Goal: Complete application form: Complete application form

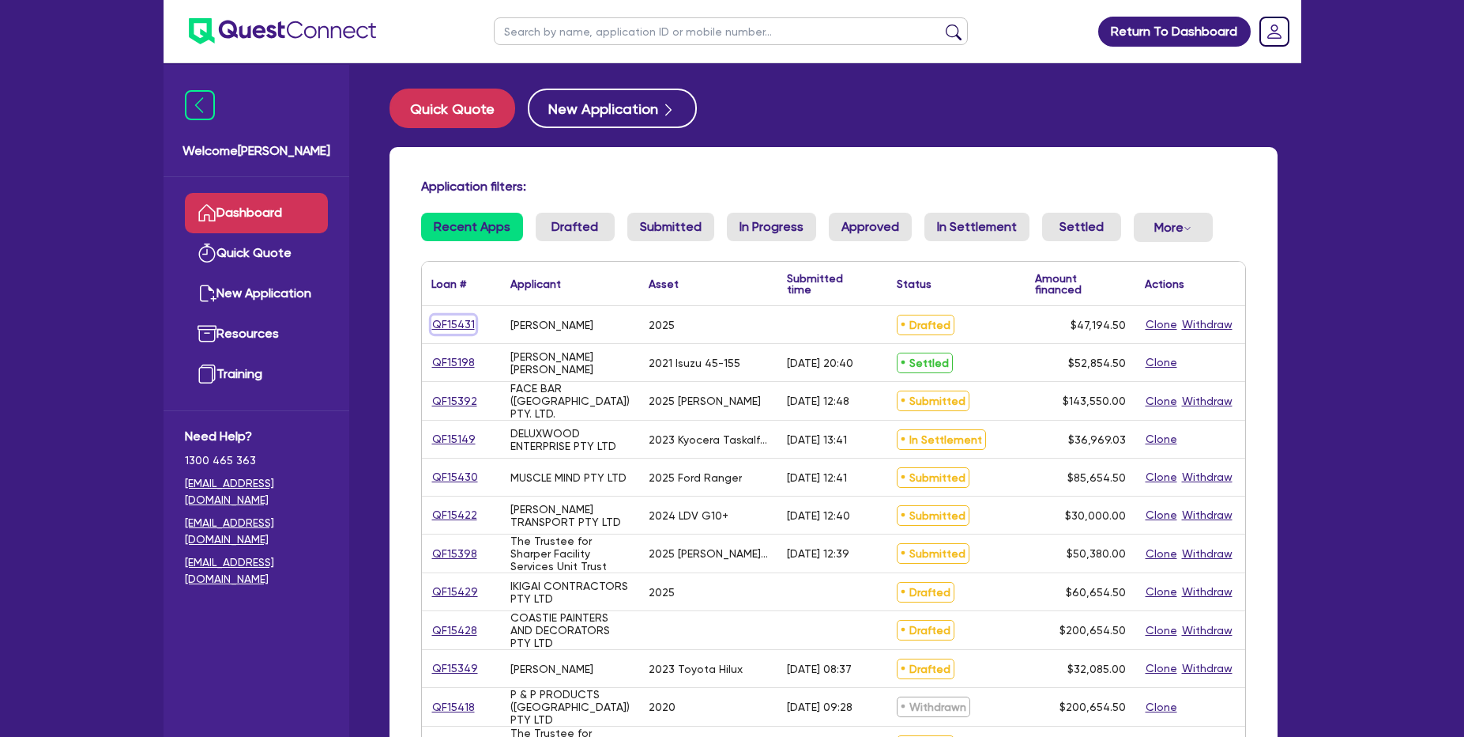
click at [461, 324] on link "QF15431" at bounding box center [454, 324] width 44 height 18
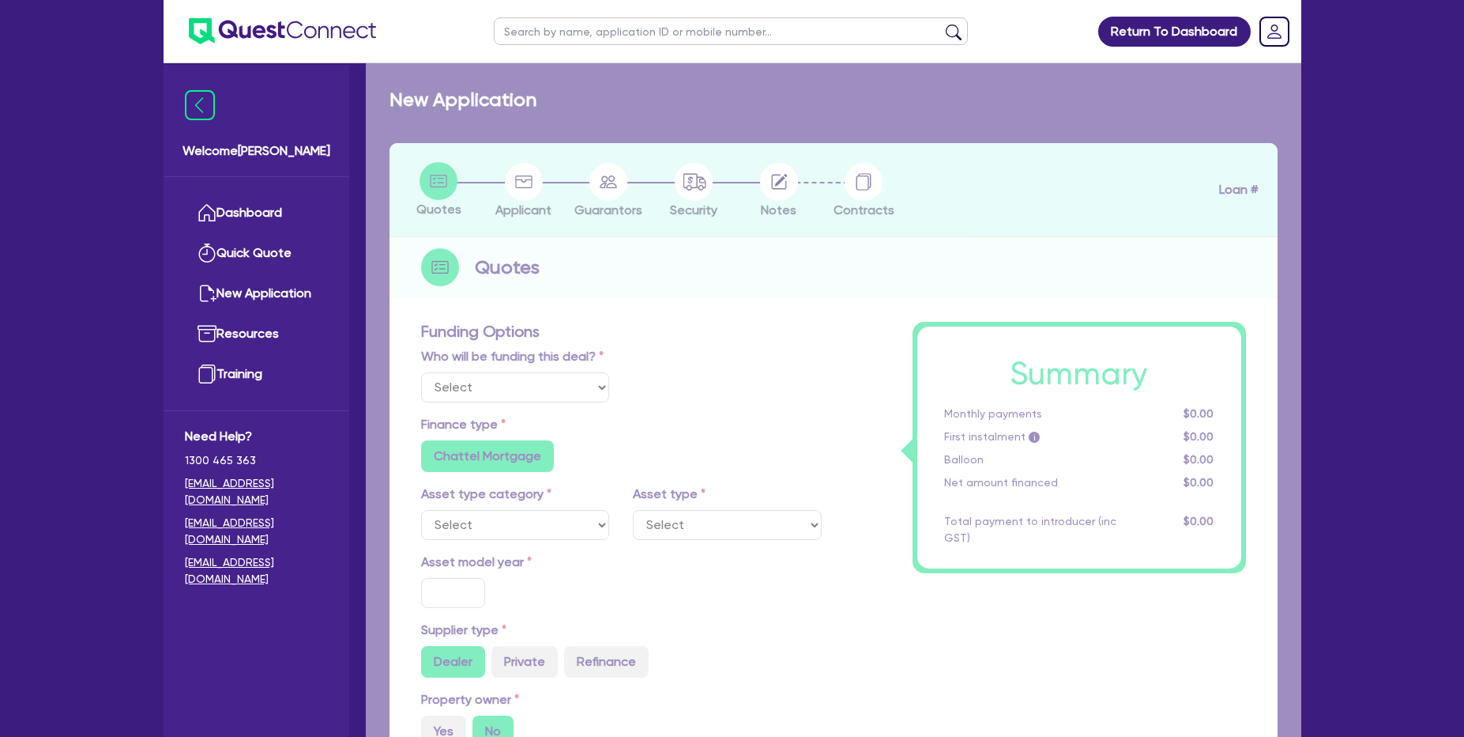
select select "Other"
select select "CARS_AND_LIGHT_TRUCKS"
type input "2025"
radio input "true"
type input "45,000"
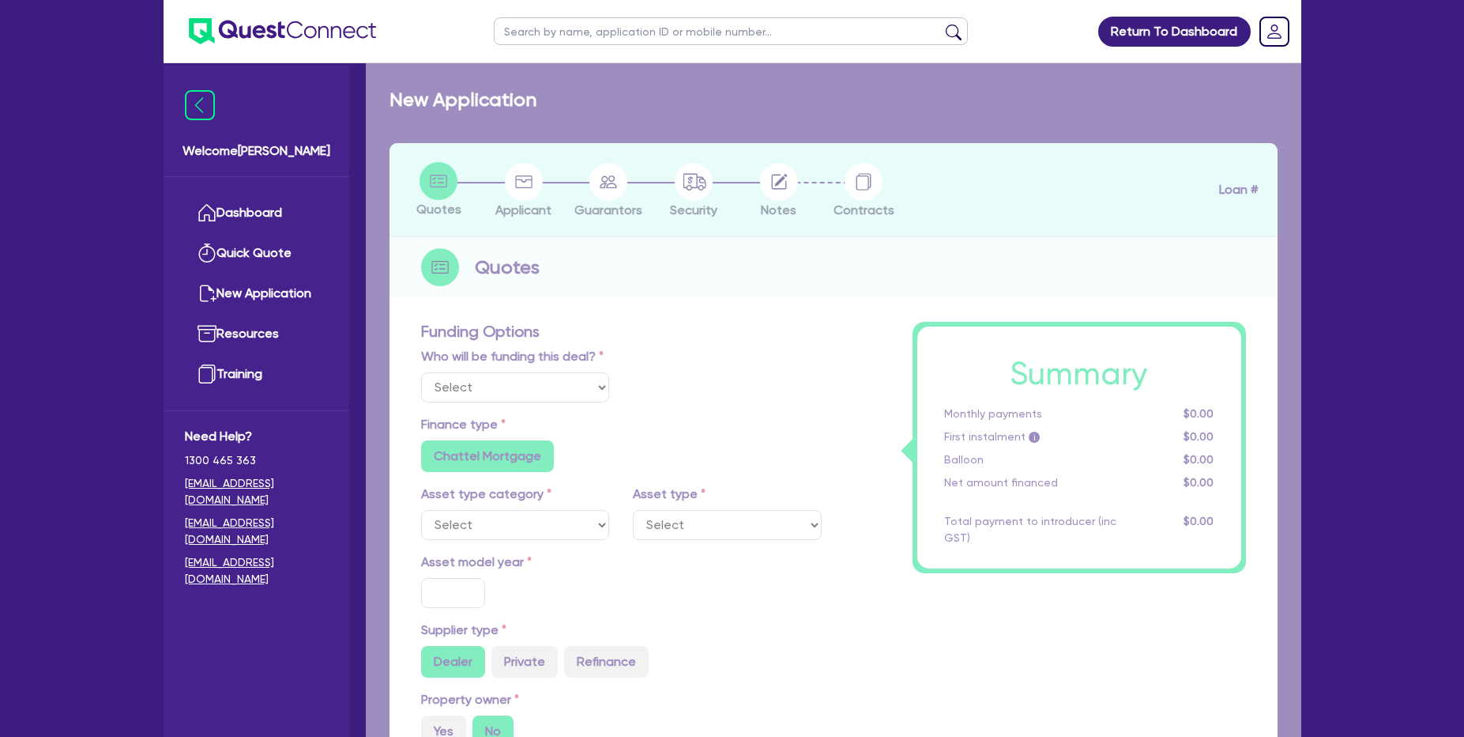
type input "30"
type input "1,400"
radio input "true"
select select "PASSENGER_VEHICLES"
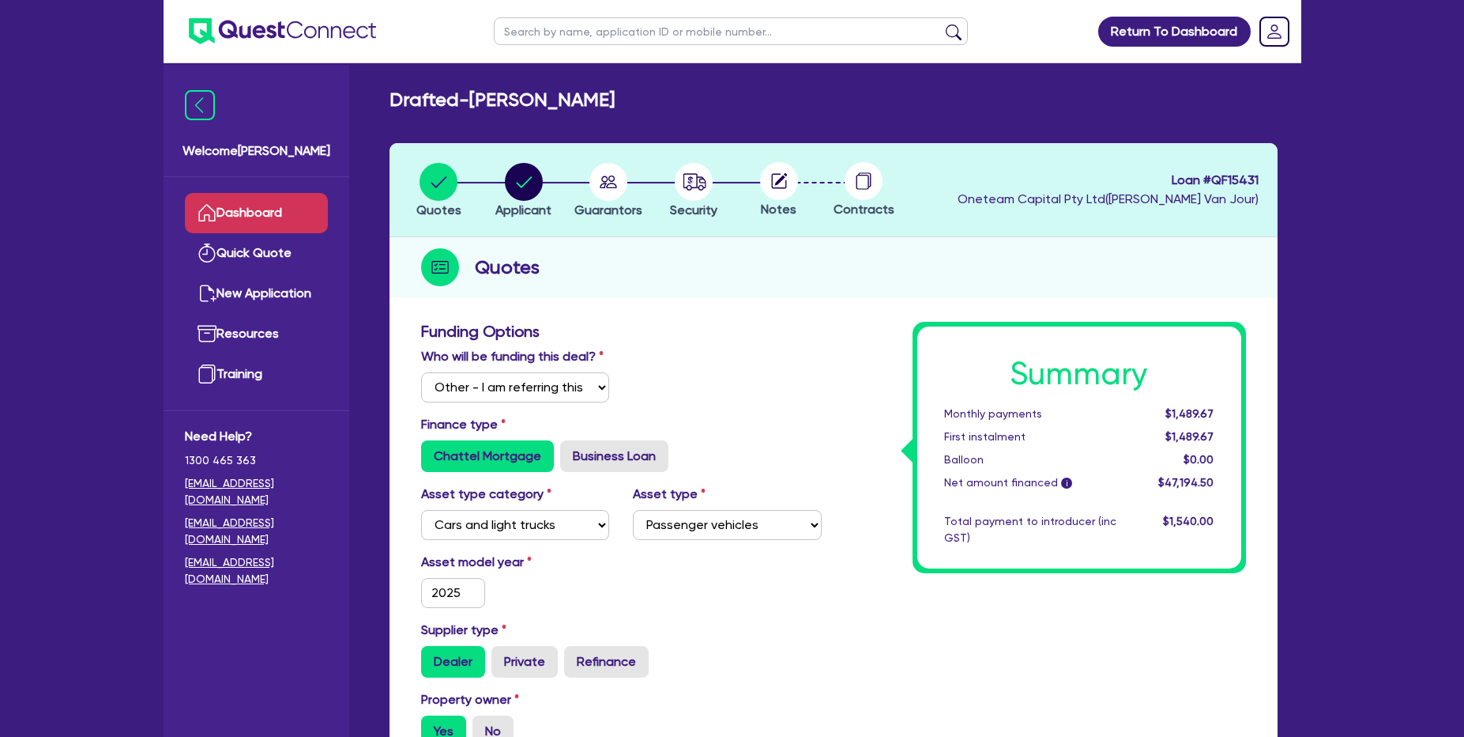
click at [262, 205] on link "Dashboard" at bounding box center [256, 213] width 143 height 40
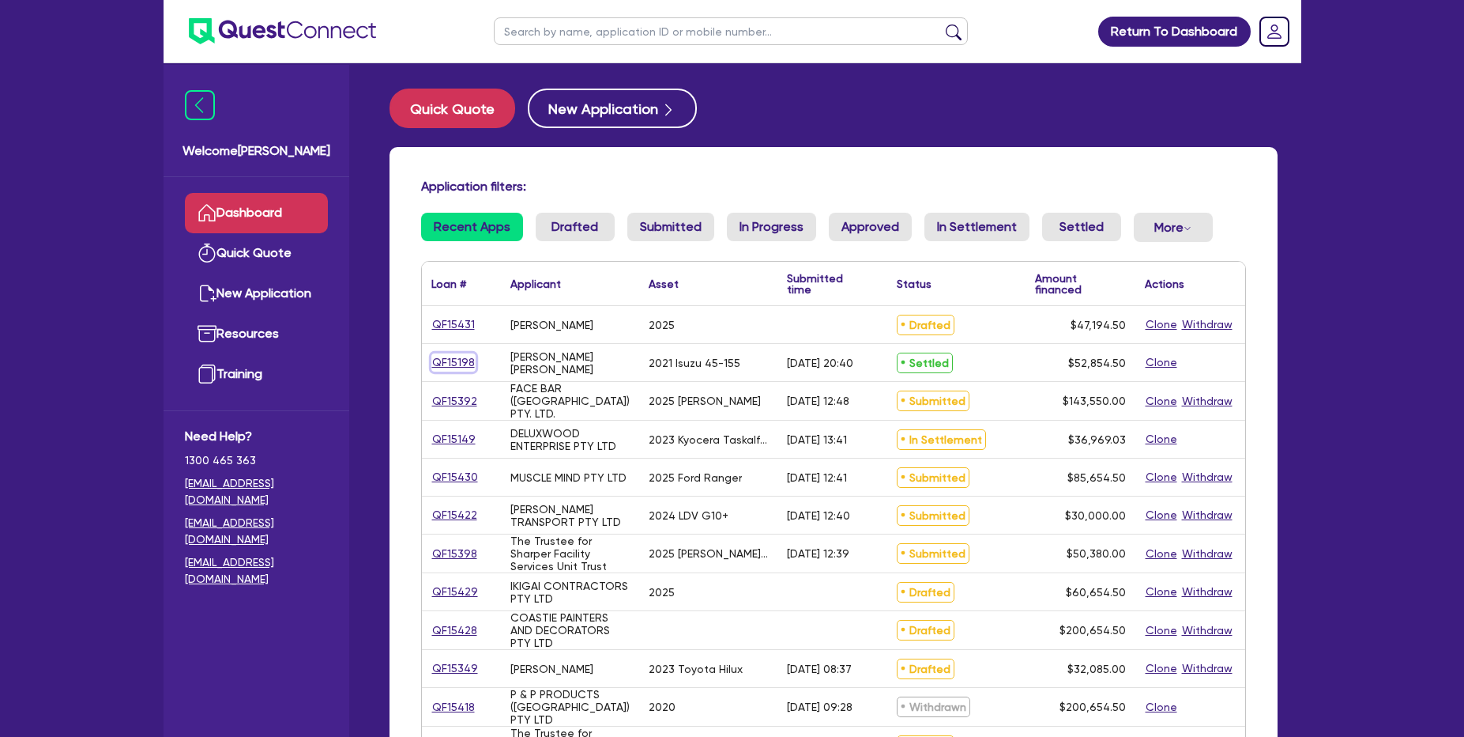
click at [439, 360] on link "QF15198" at bounding box center [454, 362] width 44 height 18
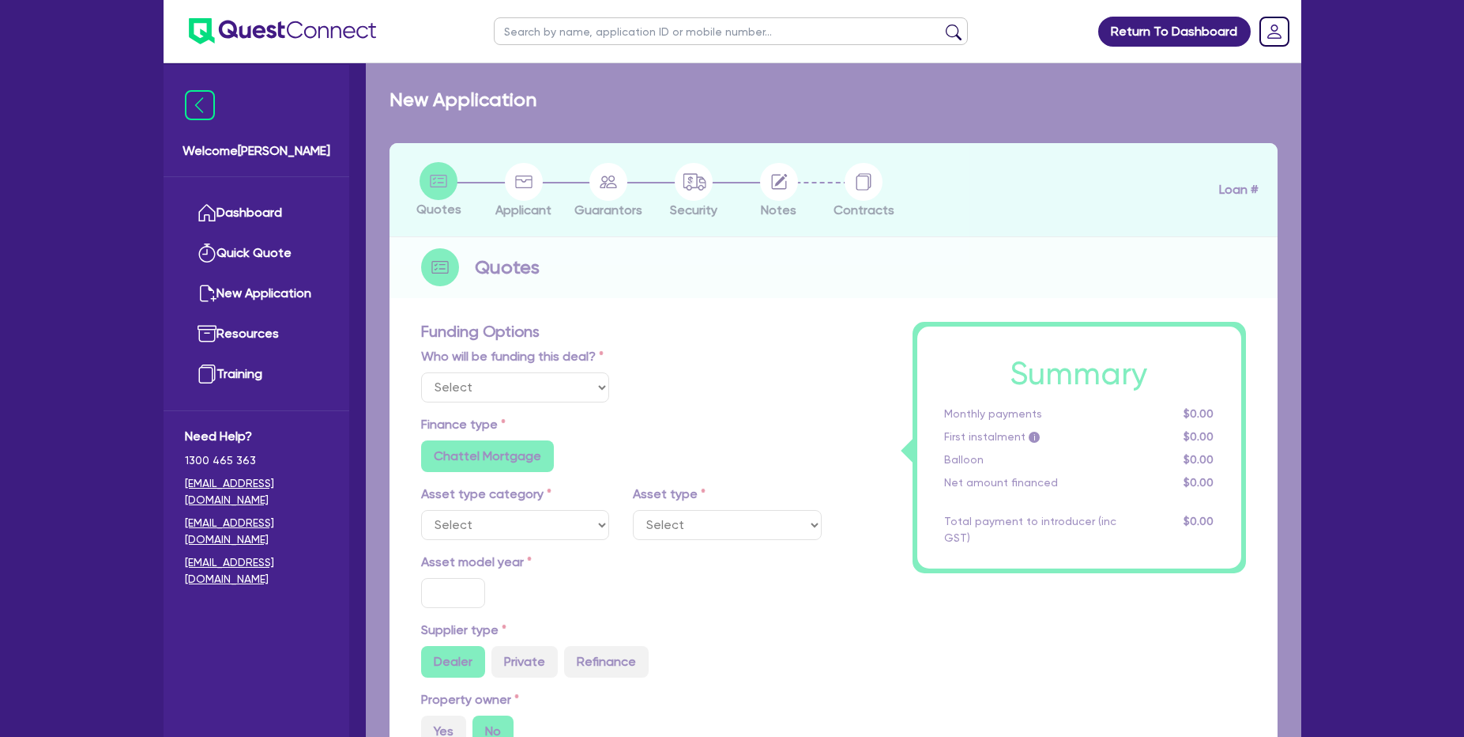
select select "Other"
select select "CARS_AND_LIGHT_TRUCKS"
type input "2021"
radio input "false"
radio input "true"
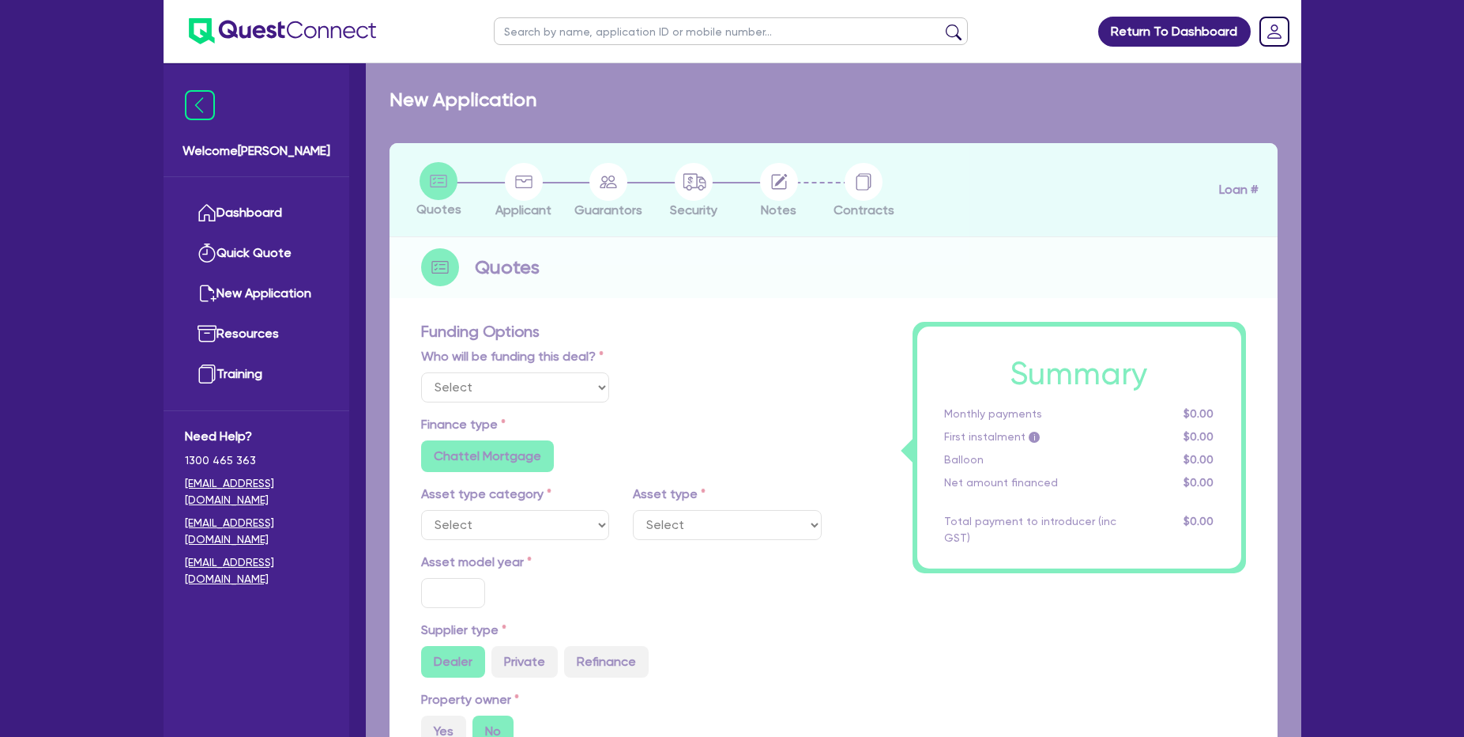
radio input "true"
type input "51,000"
type input "1,000"
type input "35"
type input "17,850"
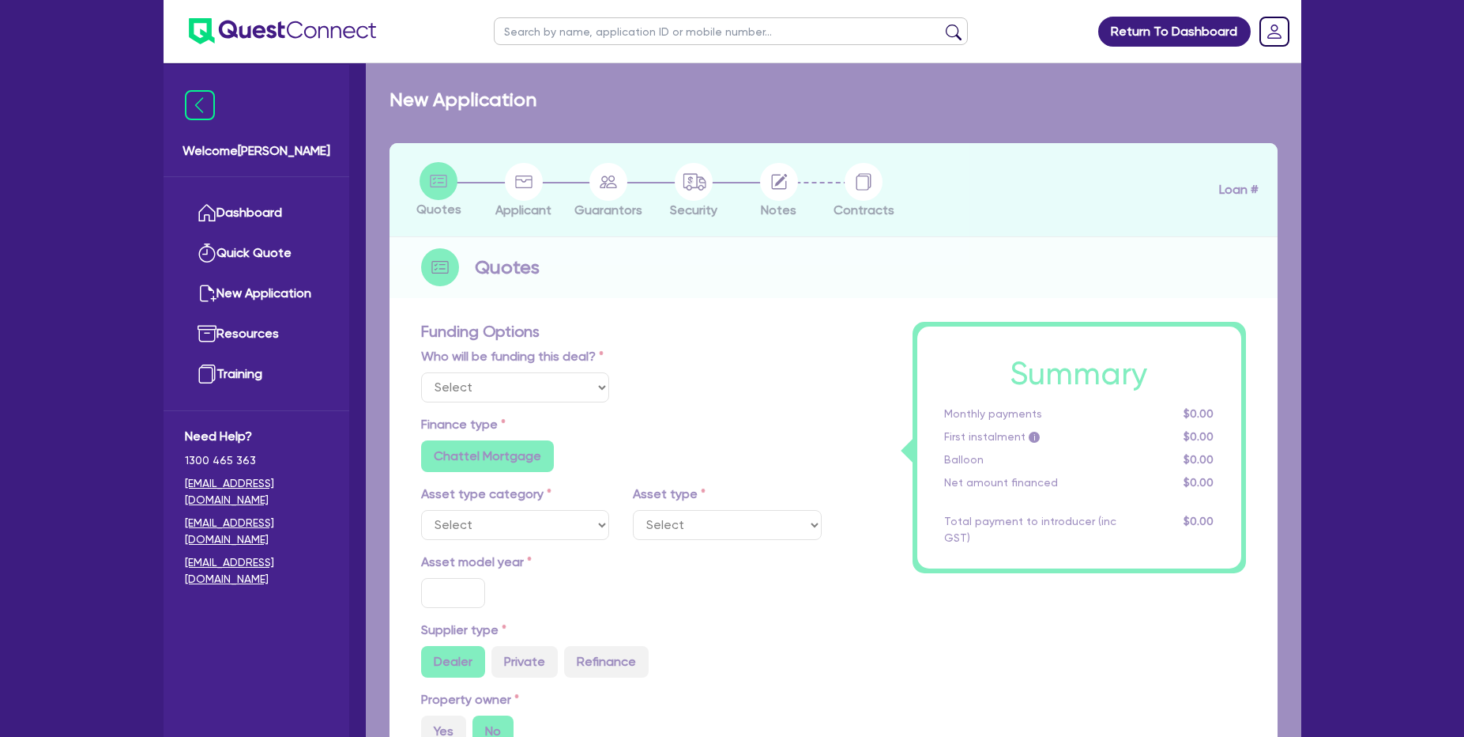
type input "3.88"
type input "2,045.45"
type input "9.88"
radio input "false"
type input "2,000"
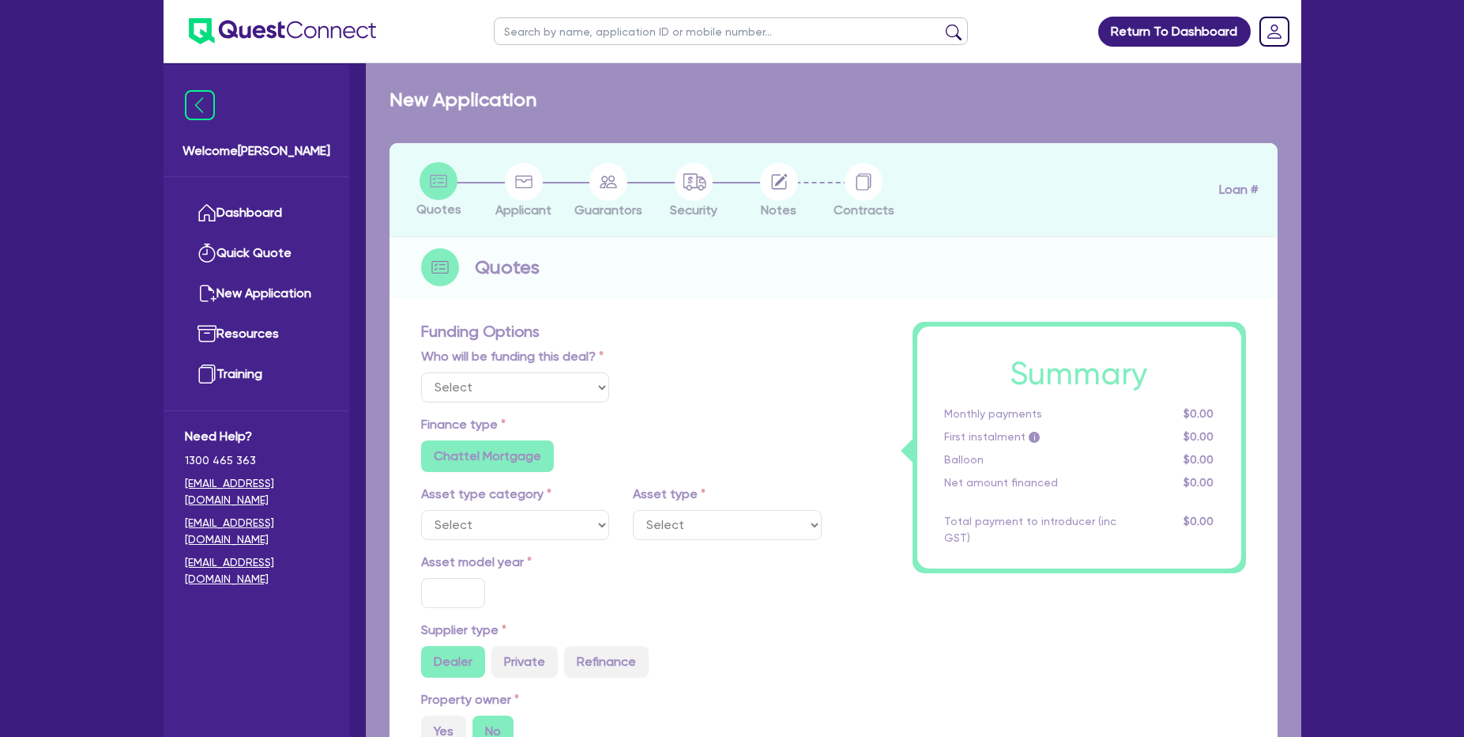
radio input "true"
select select "PASSENGER_VEHICLES"
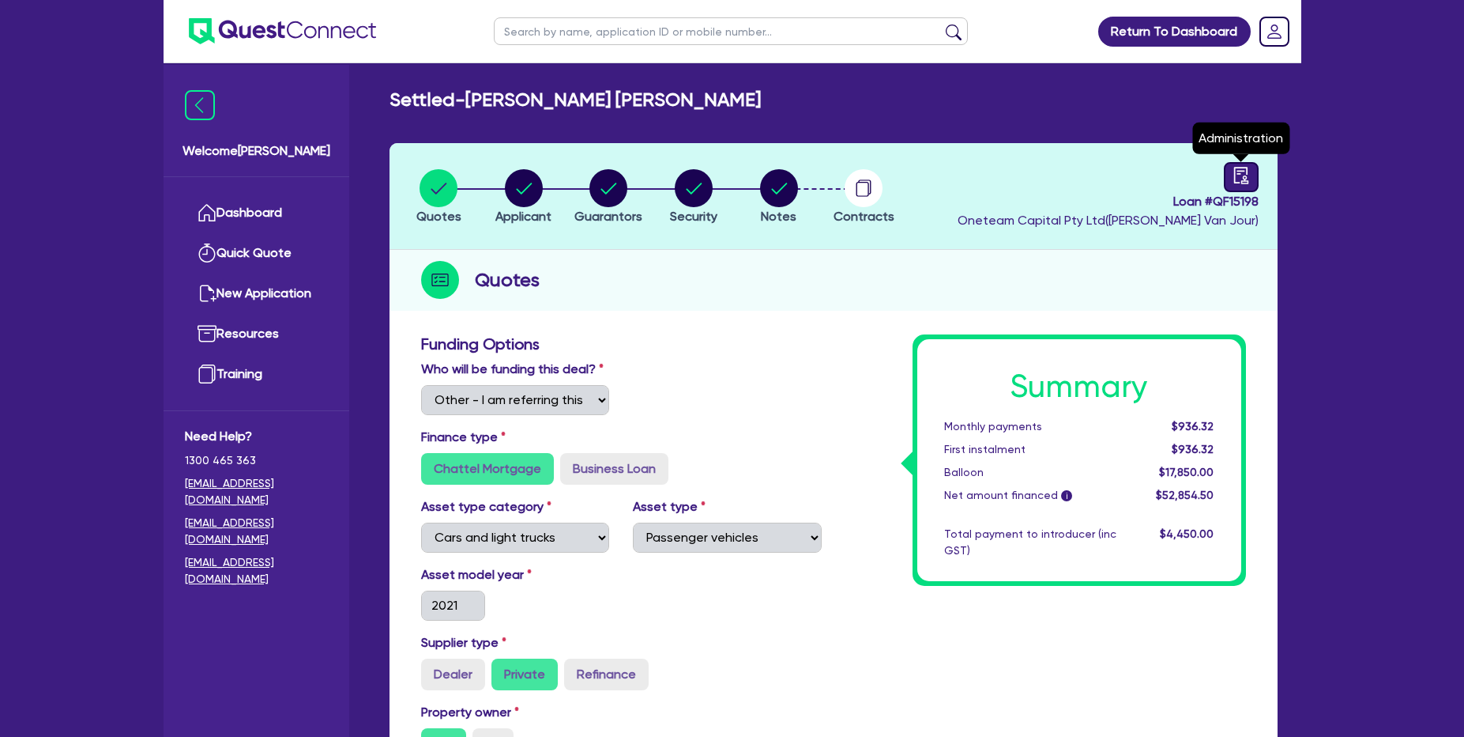
click at [1246, 177] on icon "audit" at bounding box center [1241, 175] width 17 height 17
select select "SETTLED"
select select "Plenti"
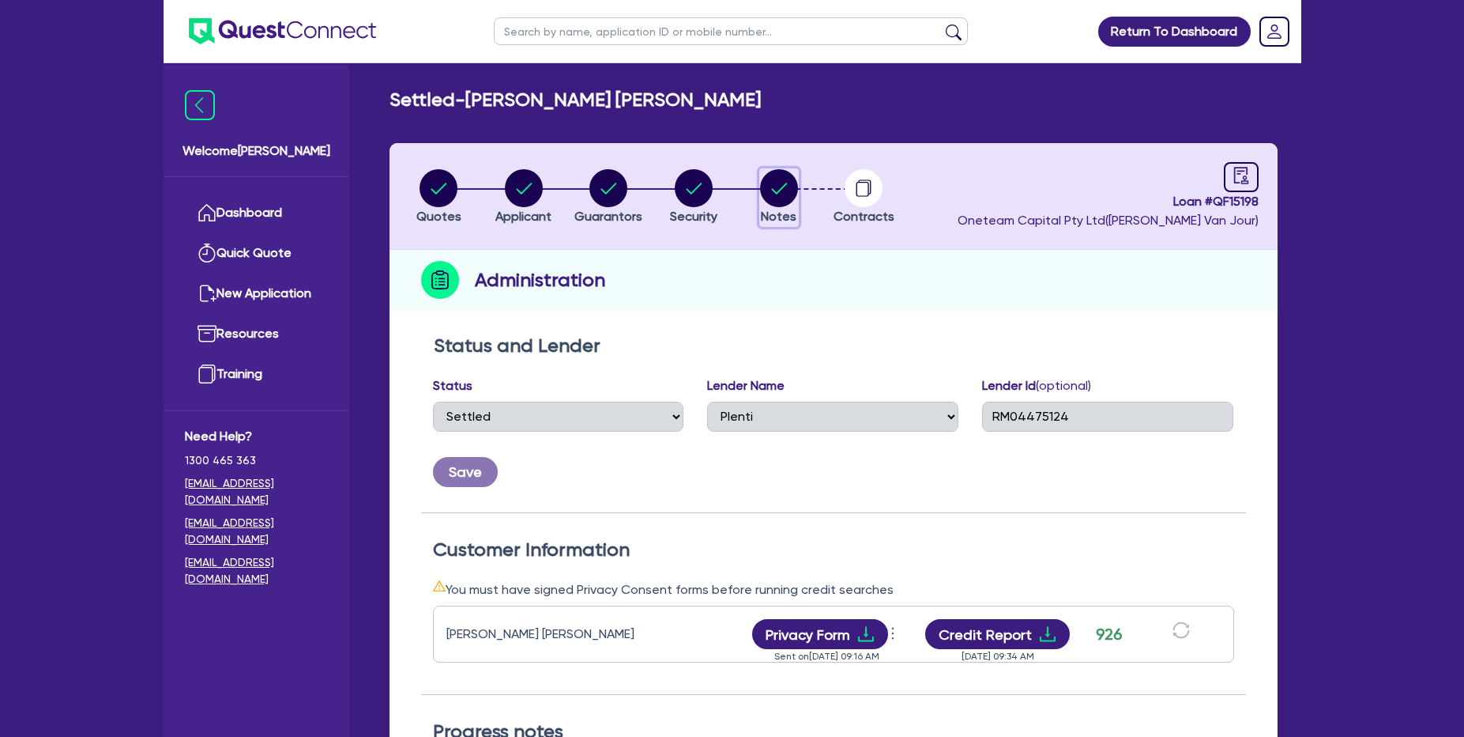
click at [780, 196] on circle "button" at bounding box center [779, 188] width 38 height 38
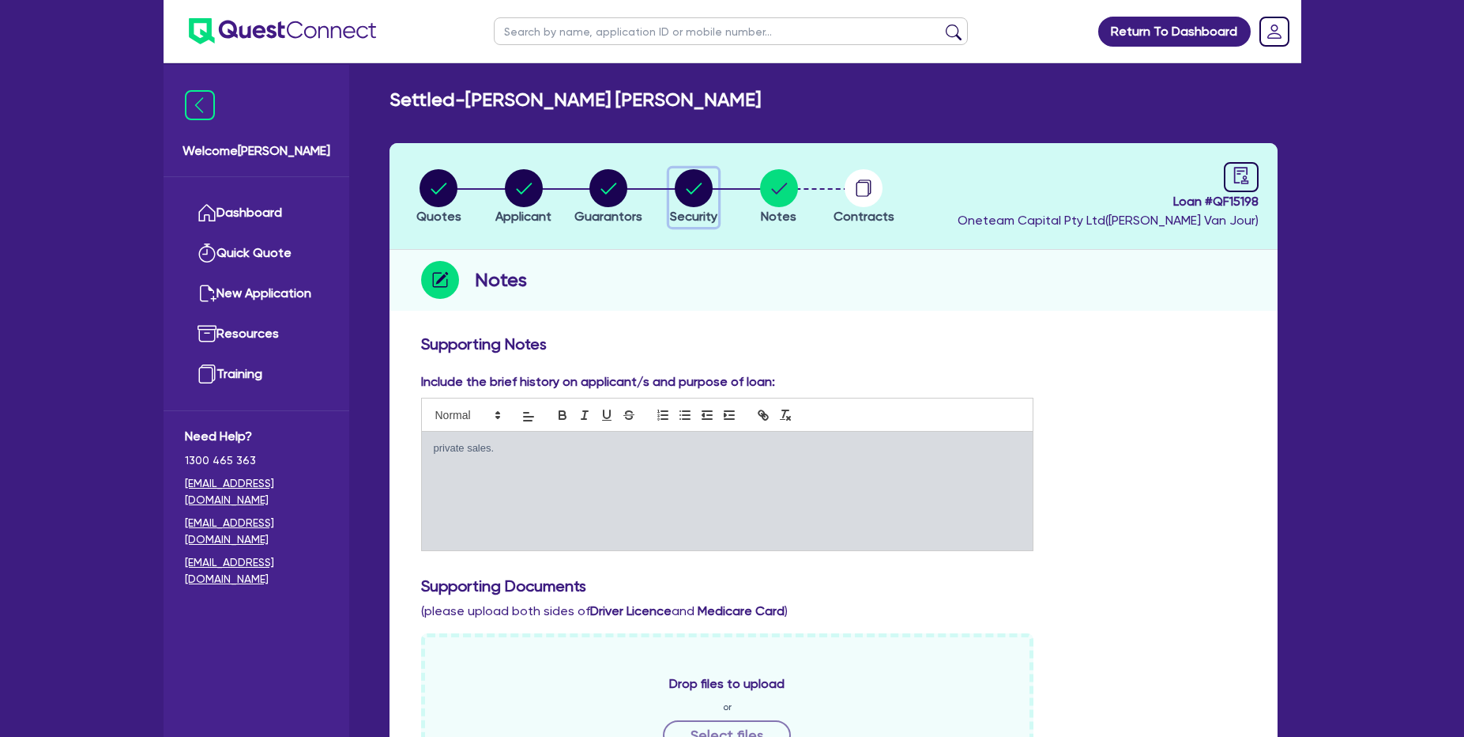
click at [684, 190] on circle "button" at bounding box center [694, 188] width 38 height 38
select select "CARS_AND_LIGHT_TRUCKS"
select select "PASSENGER_VEHICLES"
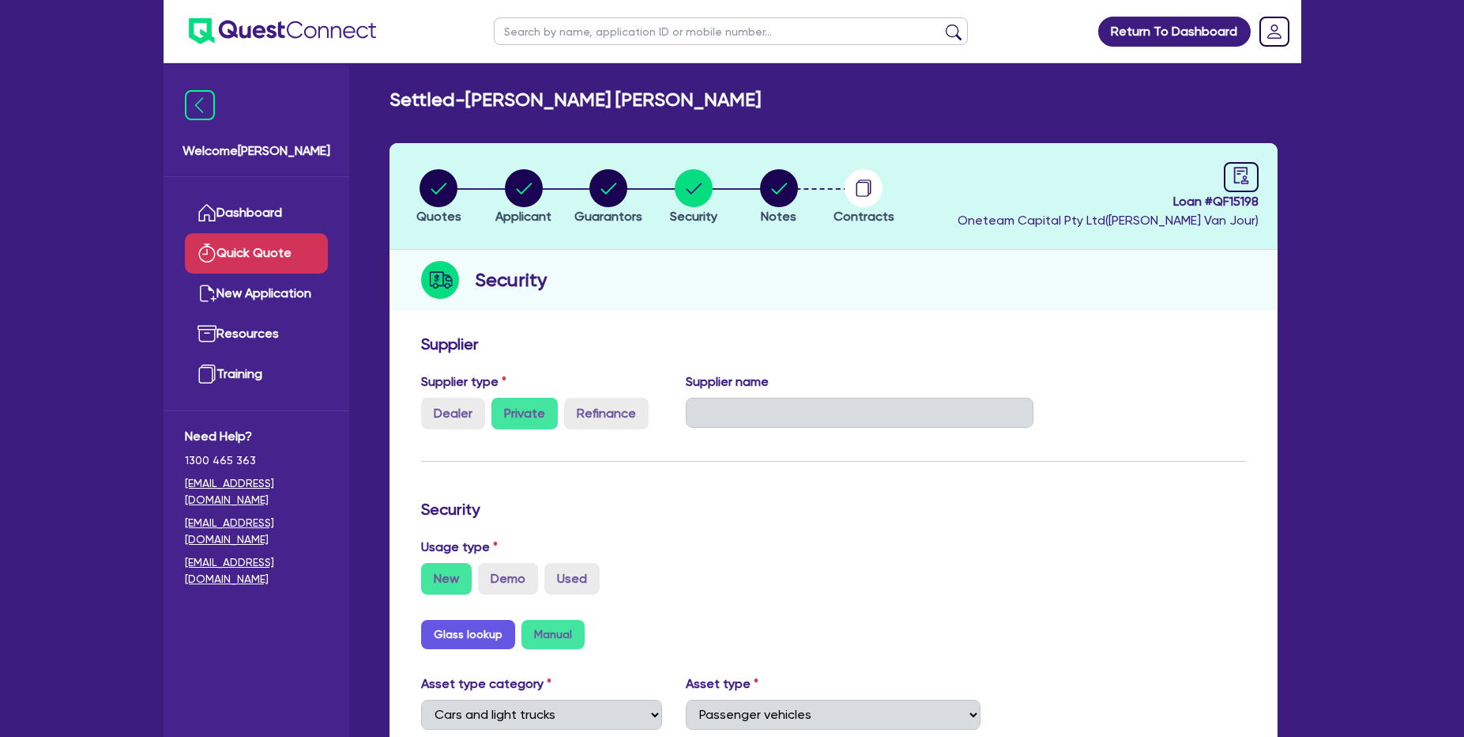
click at [232, 233] on link "Quick Quote" at bounding box center [256, 253] width 143 height 40
select select "Quest Finance - Own Book"
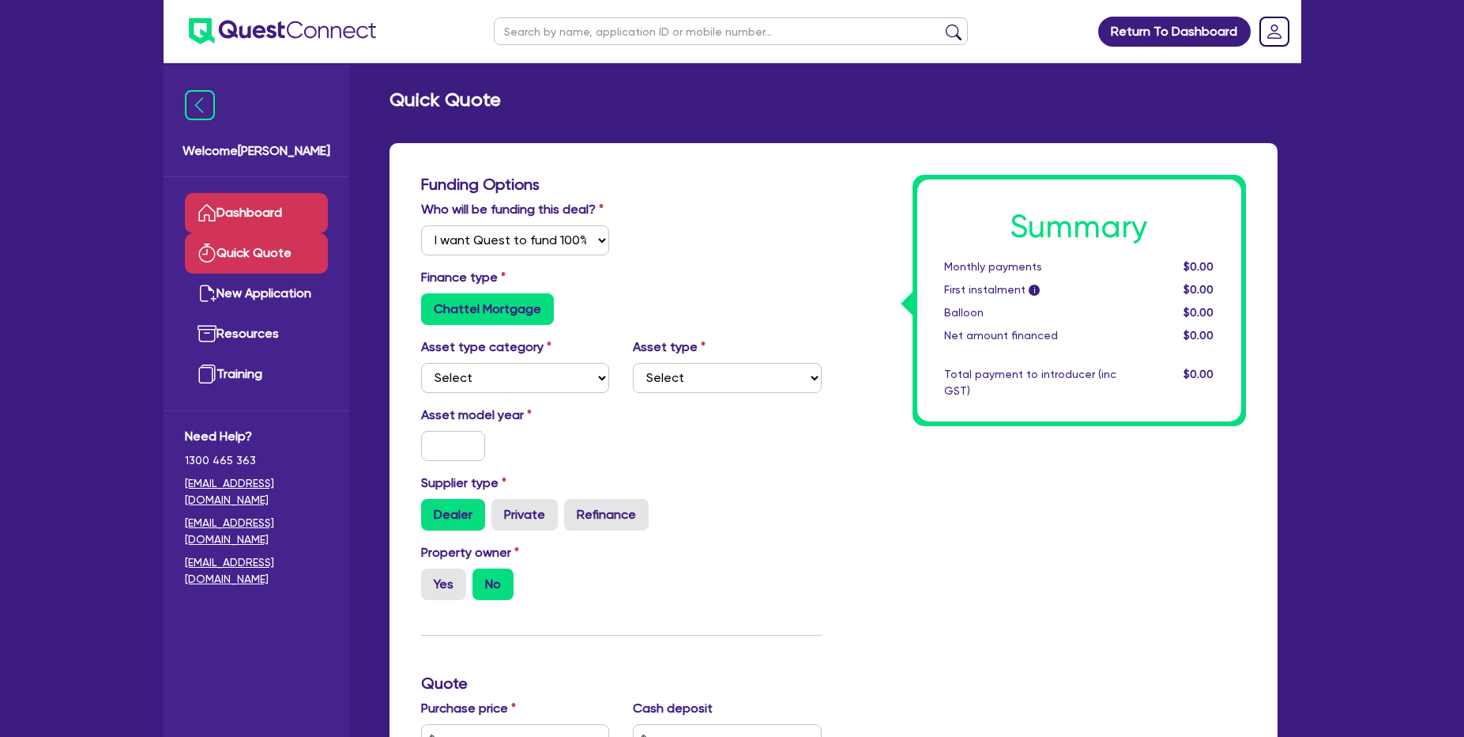
click at [254, 222] on link "Dashboard" at bounding box center [256, 213] width 143 height 40
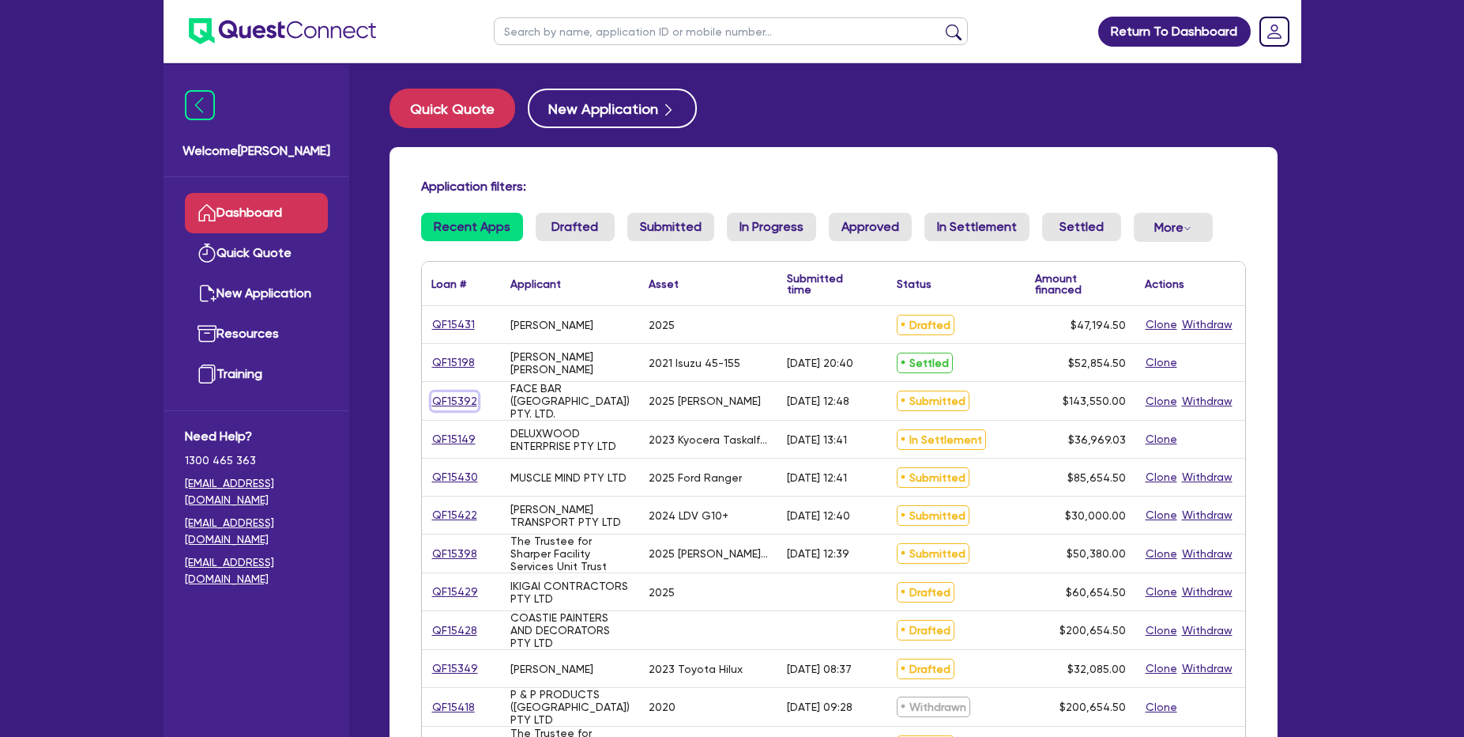
click at [461, 402] on link "QF15392" at bounding box center [455, 401] width 47 height 18
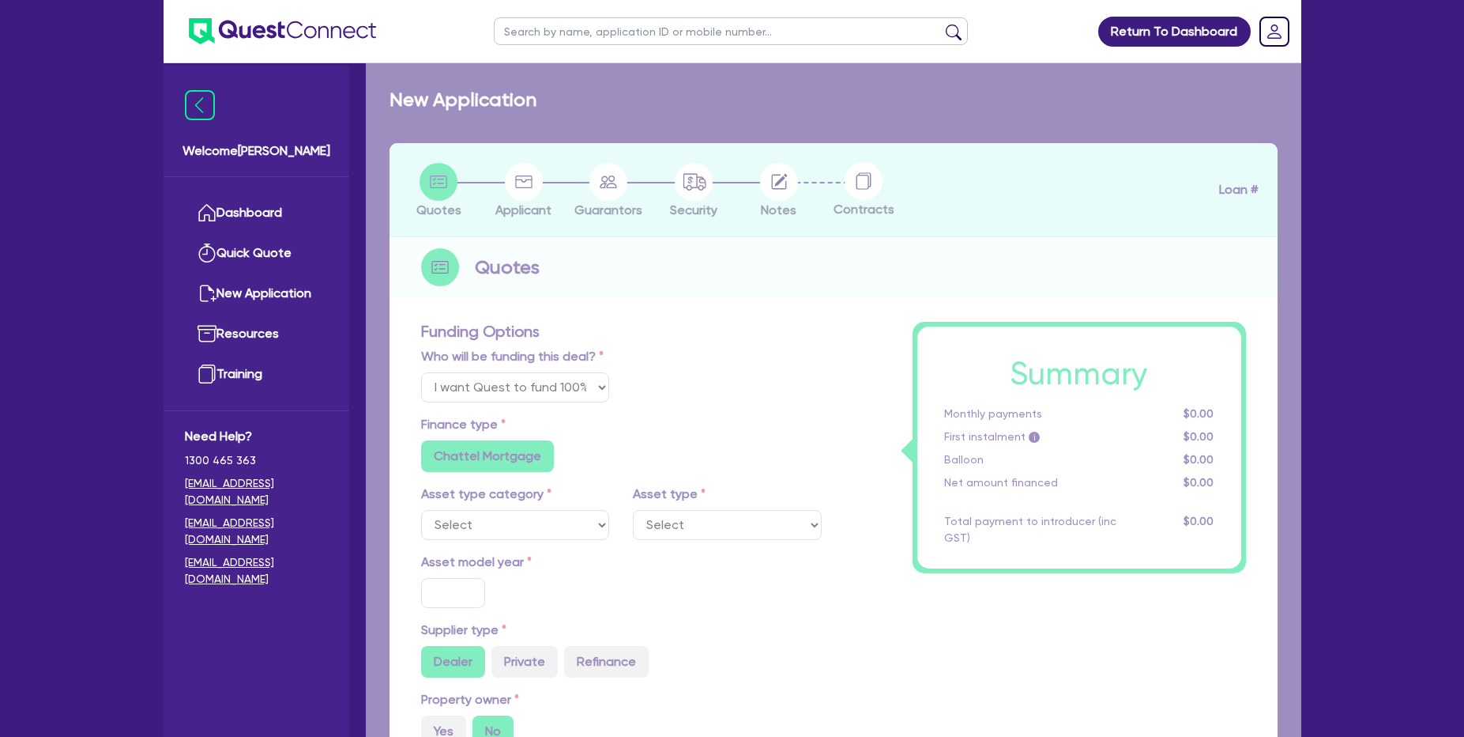
select select "Other"
select select "SECONDARY_ASSETS"
type input "2025"
type input "143,550"
type input "6"
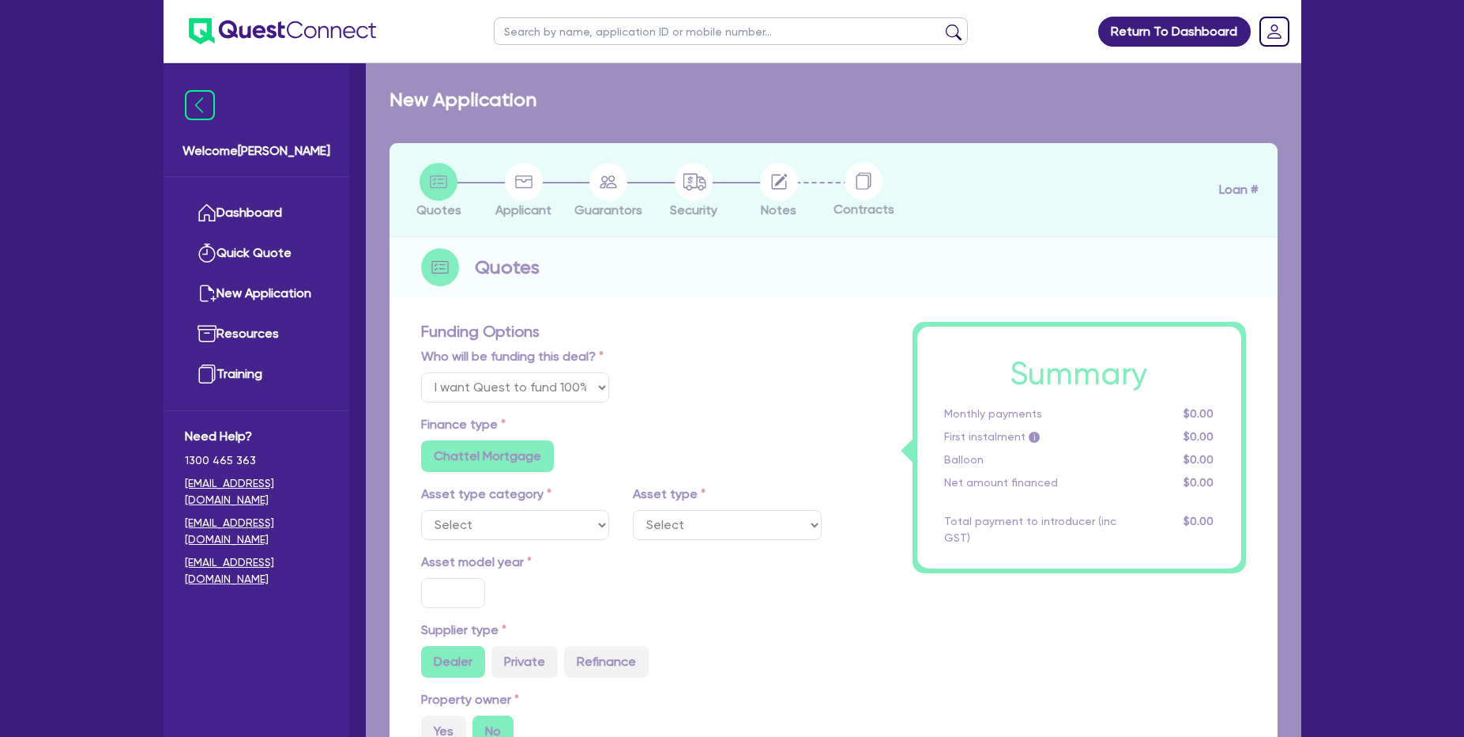
type input "8,613"
type input "6.99"
type input "649"
type input "900"
radio input "false"
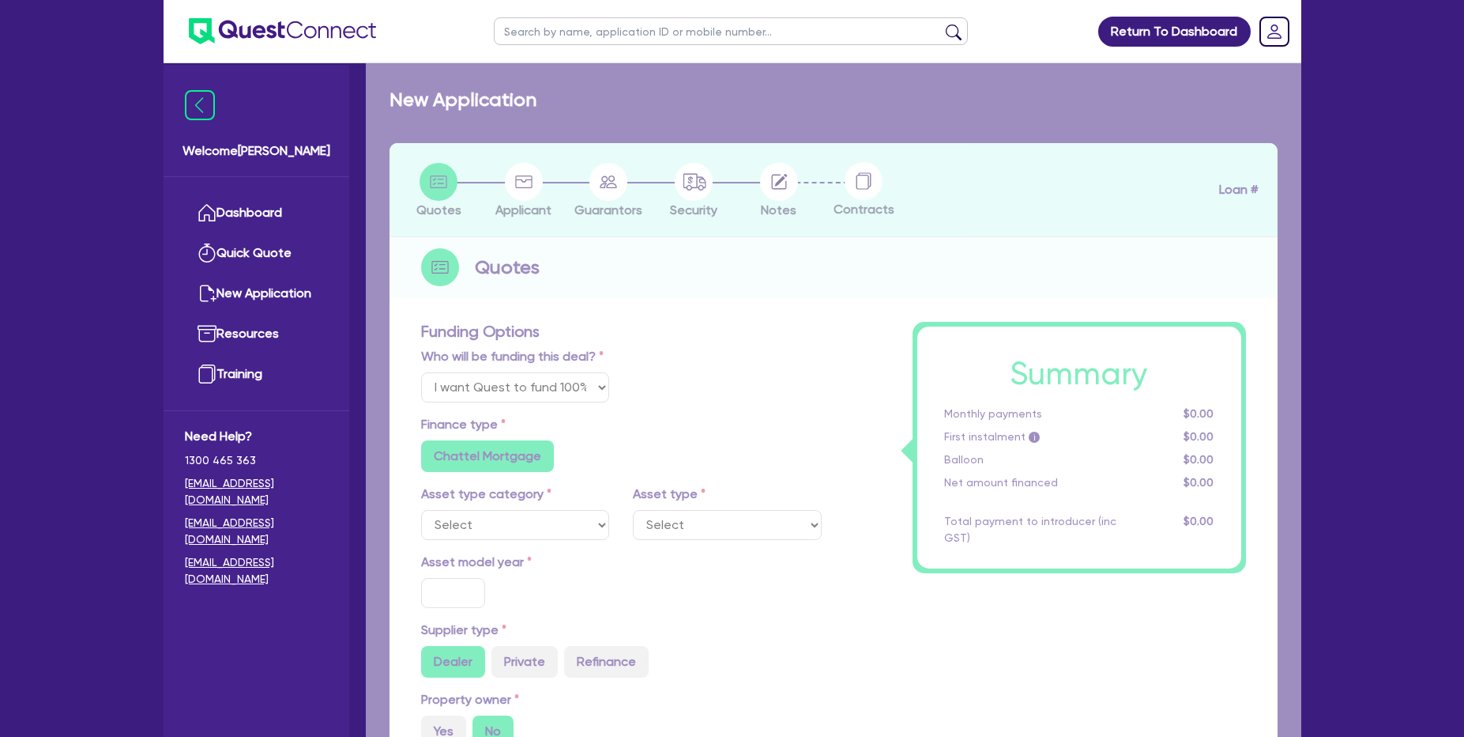
radio input "false"
select select "MEDICAL_DENTAL_LABORATORY_EQUIPMENT"
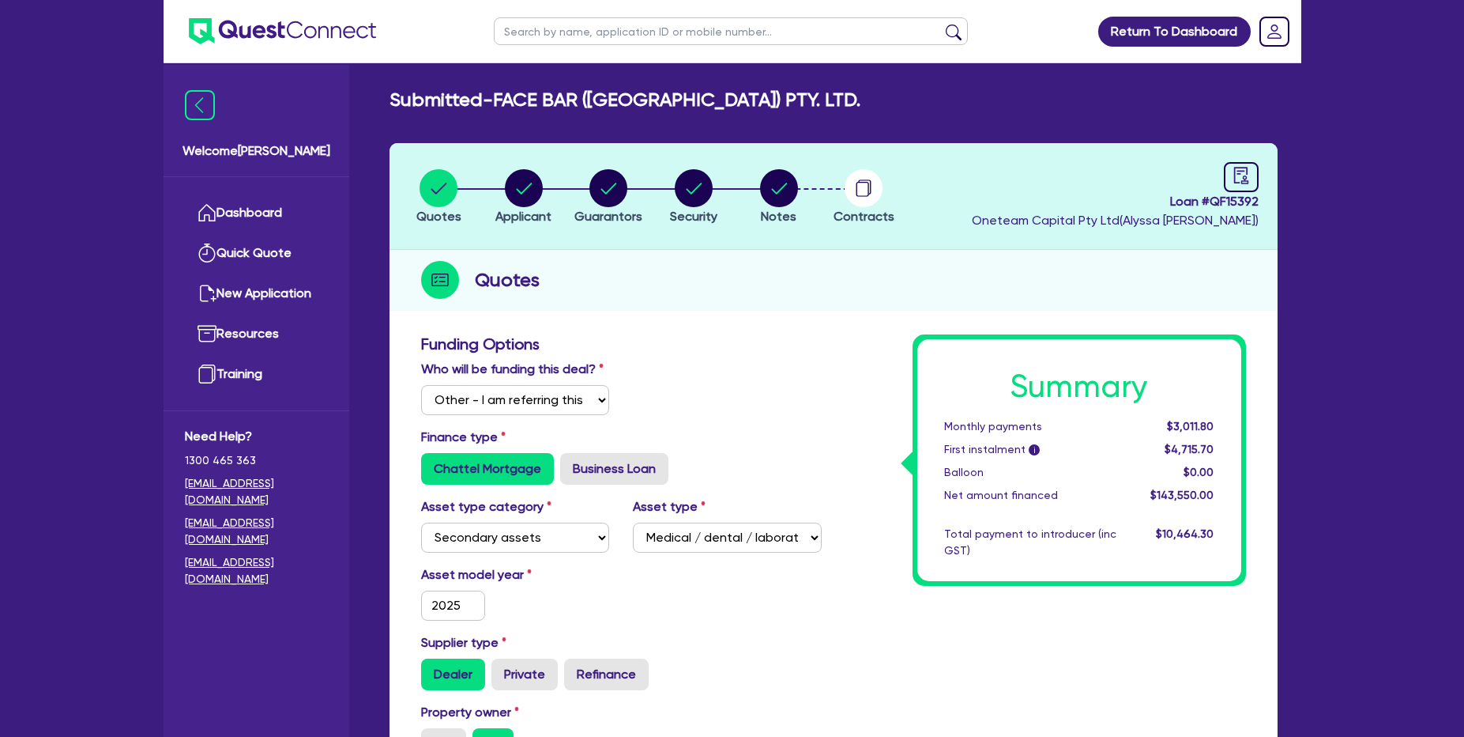
scroll to position [16, 0]
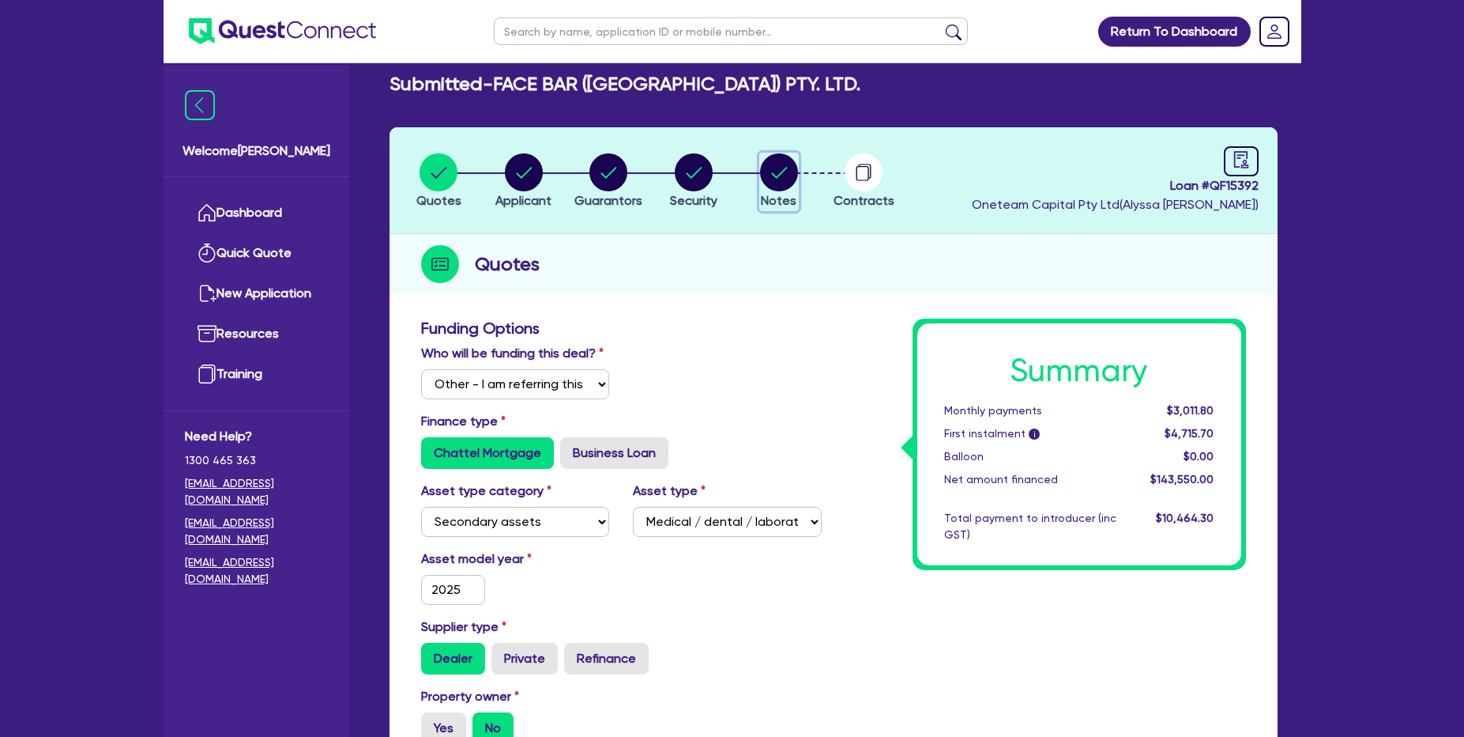
click at [796, 153] on icon "button" at bounding box center [779, 172] width 38 height 38
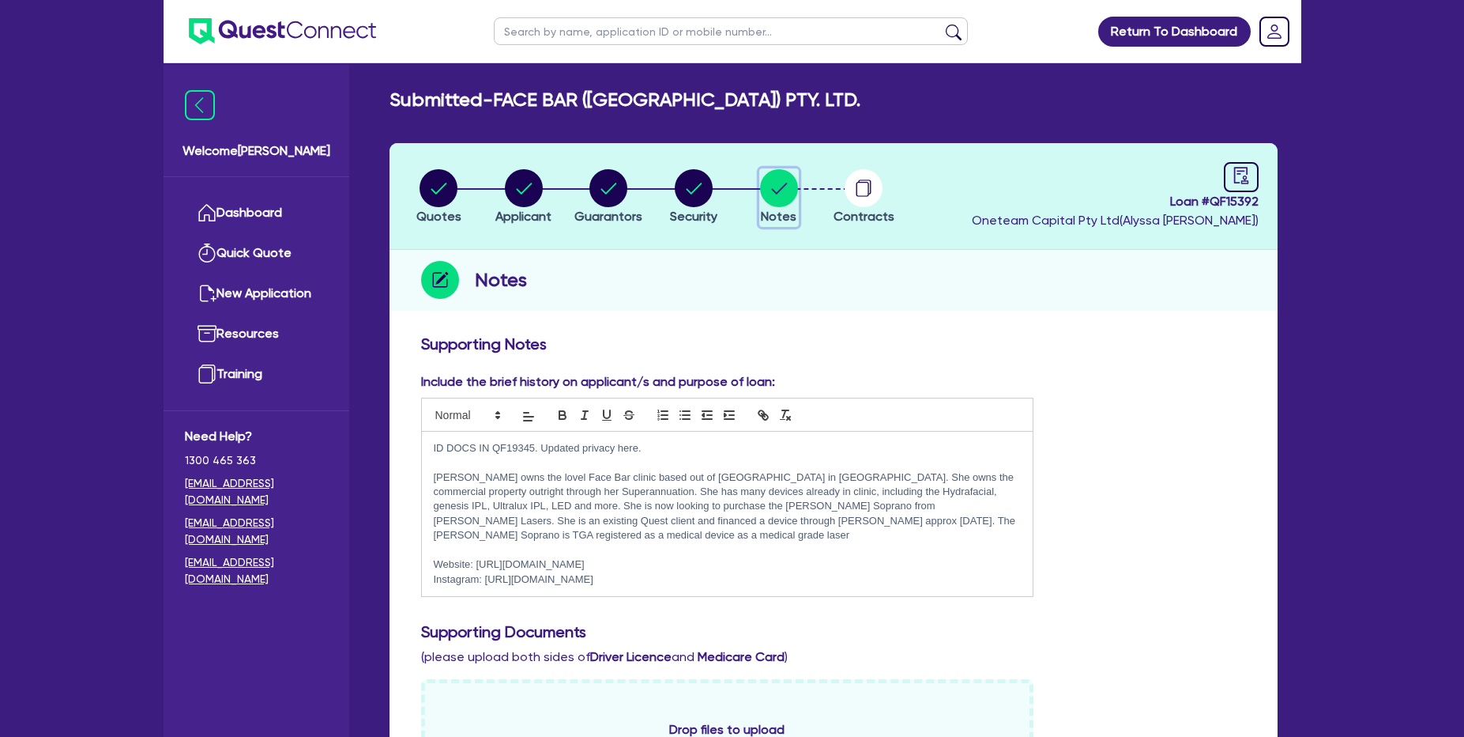
scroll to position [600, 0]
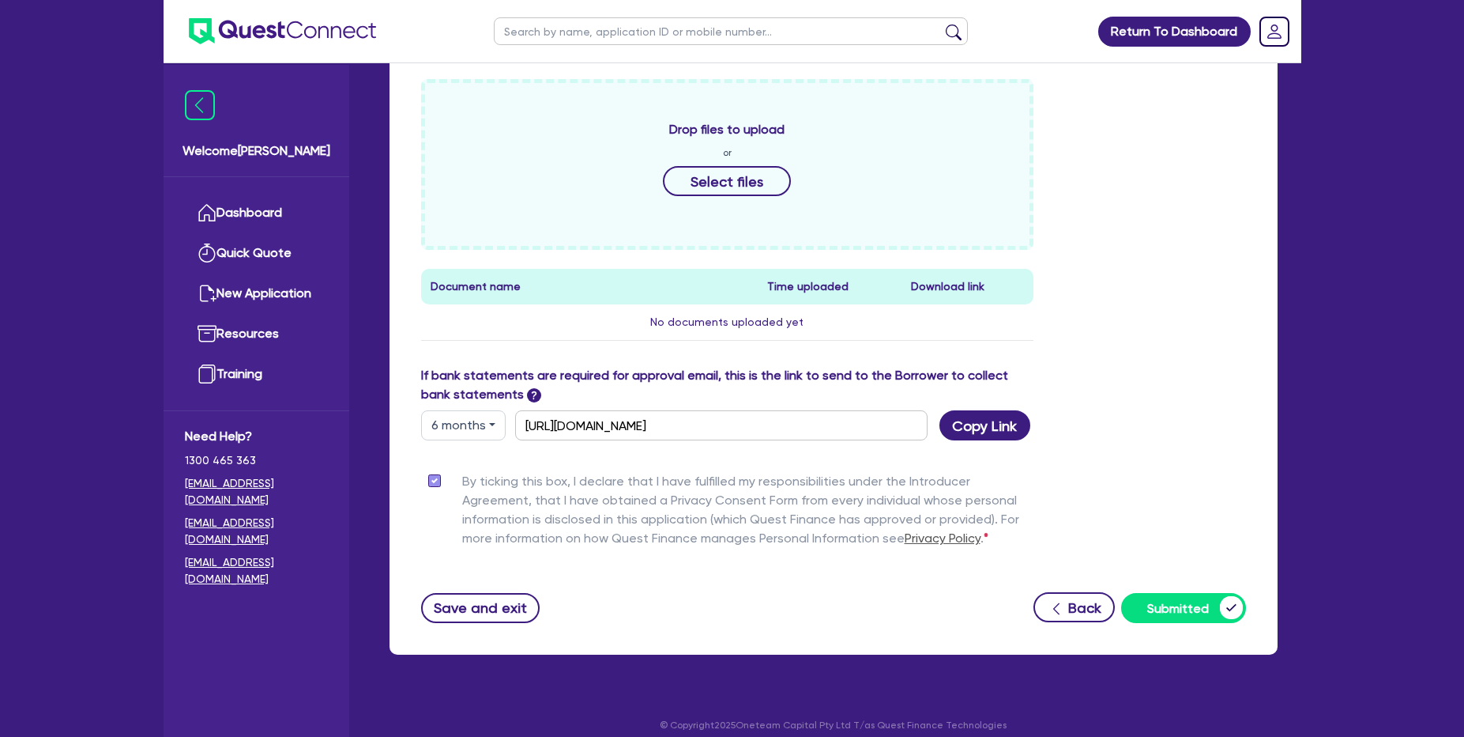
click at [485, 410] on button "6 months" at bounding box center [463, 425] width 85 height 30
click at [469, 447] on link "3 months" at bounding box center [484, 461] width 125 height 29
click at [484, 413] on button "3 months" at bounding box center [463, 425] width 85 height 30
click at [471, 447] on link "3 months" at bounding box center [484, 461] width 125 height 29
click at [487, 410] on button "3 months" at bounding box center [463, 425] width 85 height 30
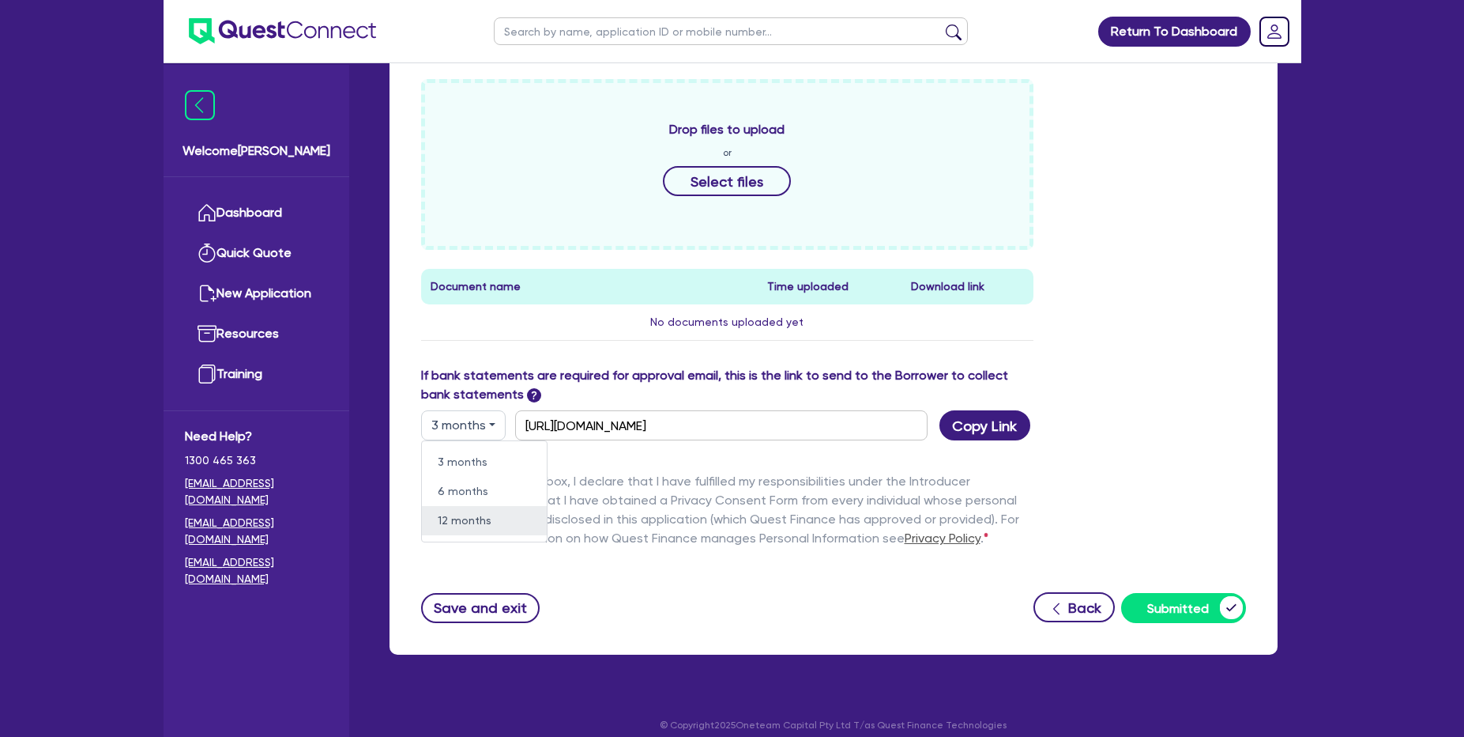
click at [465, 506] on link "12 months" at bounding box center [484, 520] width 125 height 29
click at [474, 413] on button "12 months" at bounding box center [465, 425] width 89 height 30
click at [479, 477] on link "6 months" at bounding box center [484, 491] width 125 height 29
type input "https://scv.bankstatements.com.au/QUST-QF15392"
click at [1094, 201] on div "Drop files to upload or Select files Document name Time uploaded Download link …" at bounding box center [833, 222] width 849 height 287
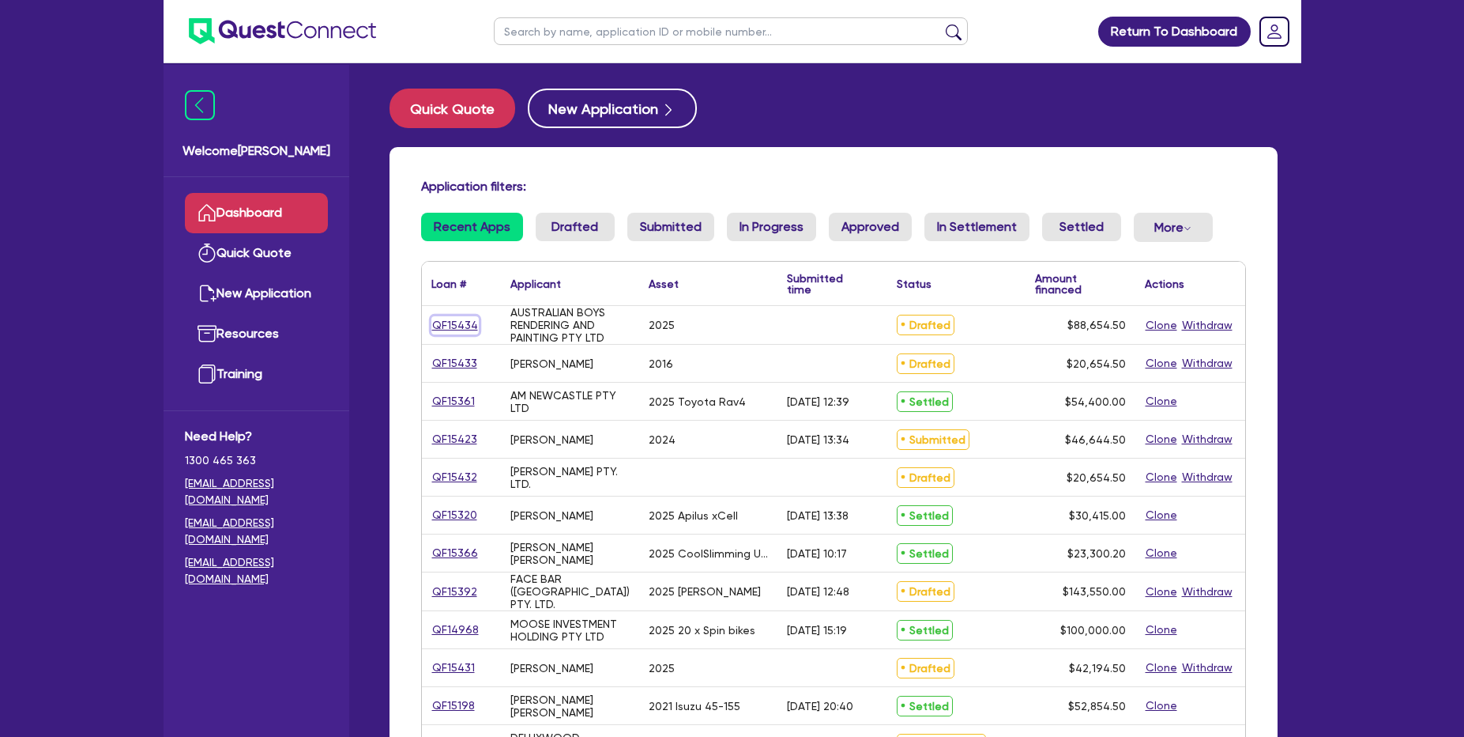
click at [452, 326] on link "QF15434" at bounding box center [455, 325] width 47 height 18
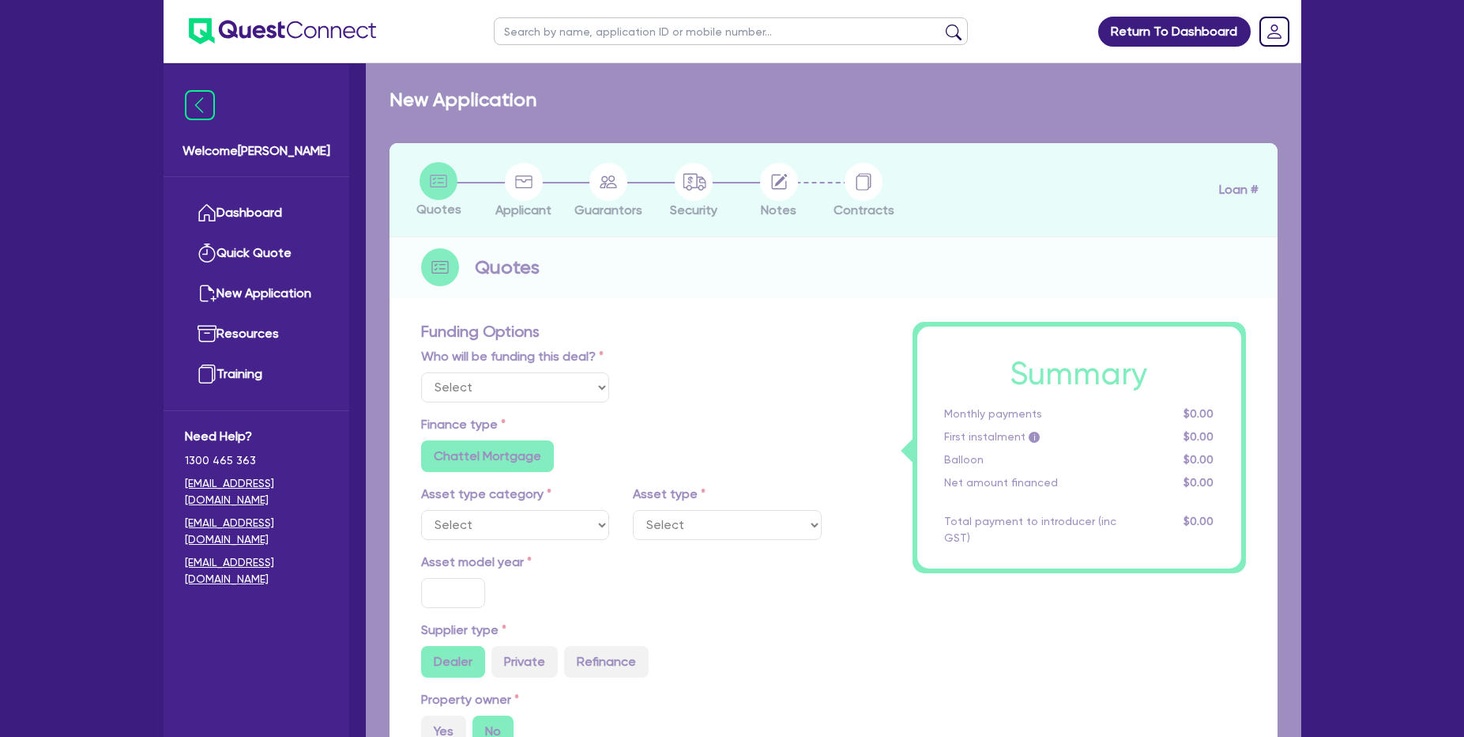
select select "Other"
select select "CARS_AND_LIGHT_TRUCKS"
type input "2025"
type input "110,000"
type input "22,000"
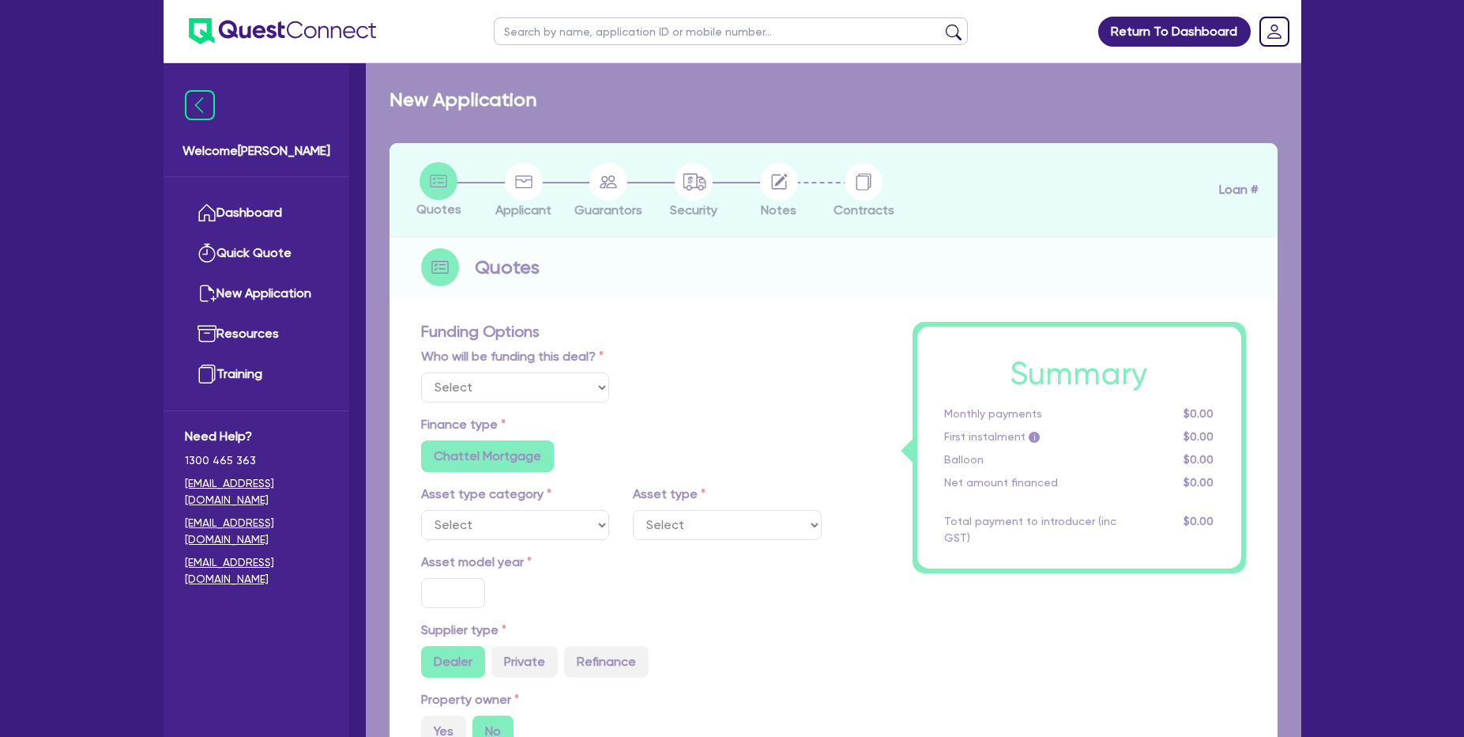
type input "8"
type input "7,092.36"
type input "8.5"
radio input "true"
radio input "false"
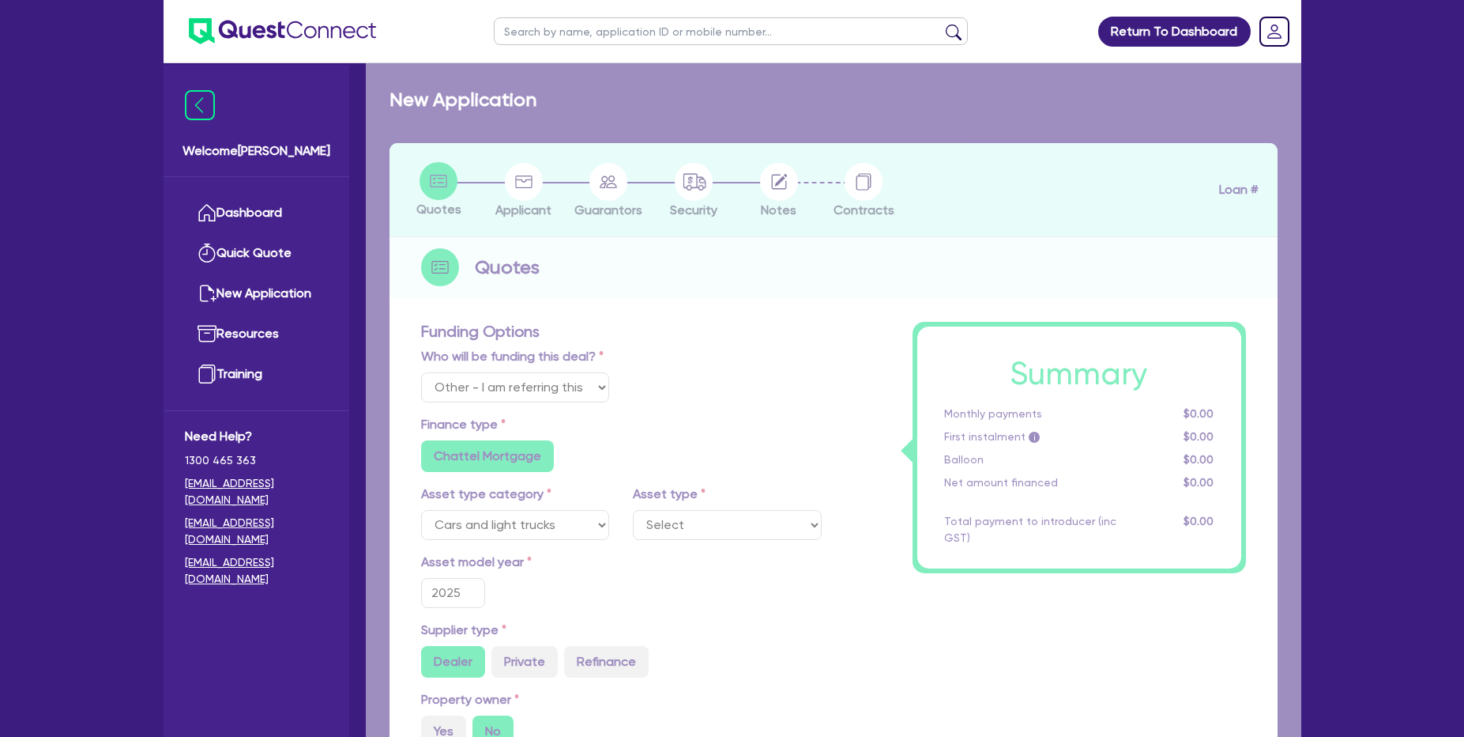
select select "PASSENGER_VEHICLES"
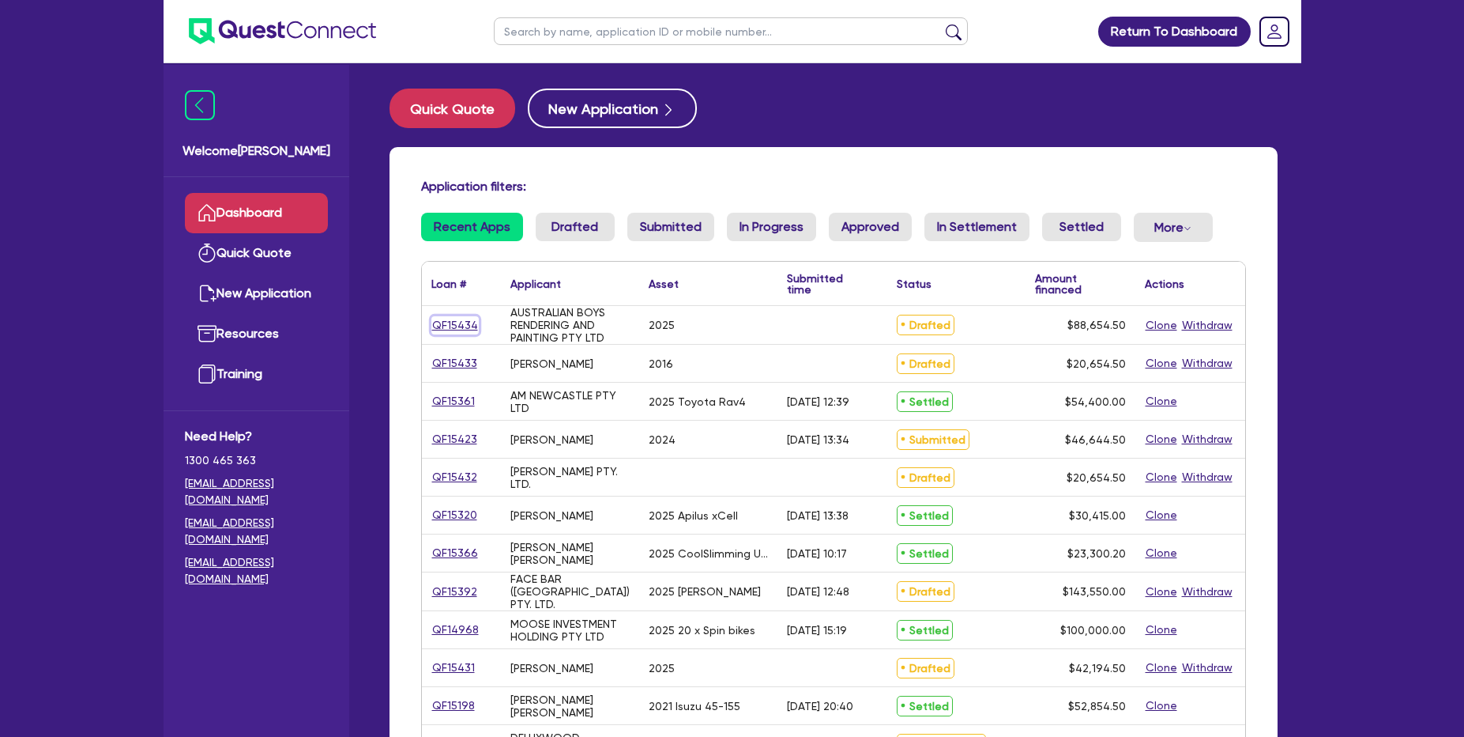
click at [464, 326] on link "QF15434" at bounding box center [455, 325] width 47 height 18
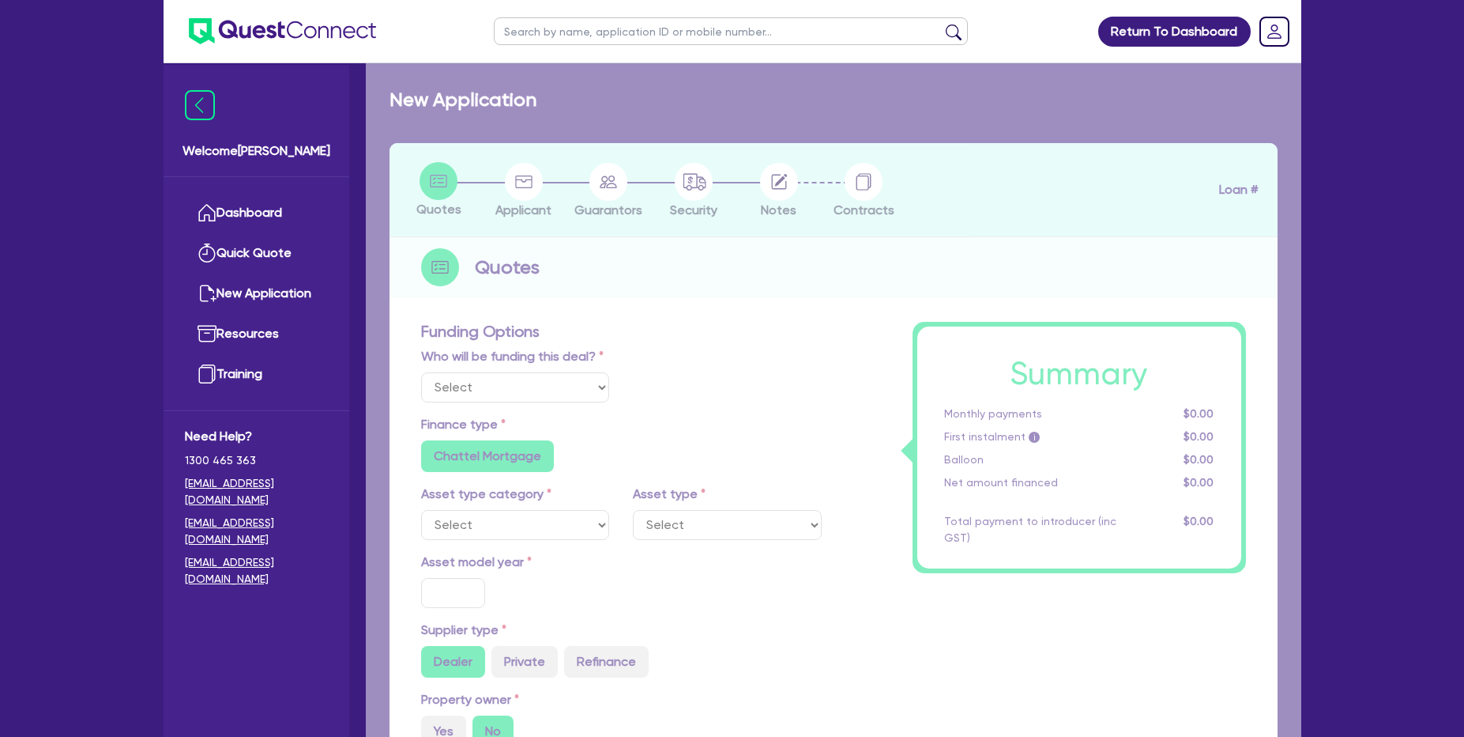
select select "Other"
select select "CARS_AND_LIGHT_TRUCKS"
type input "2025"
type input "110,000"
type input "22,000"
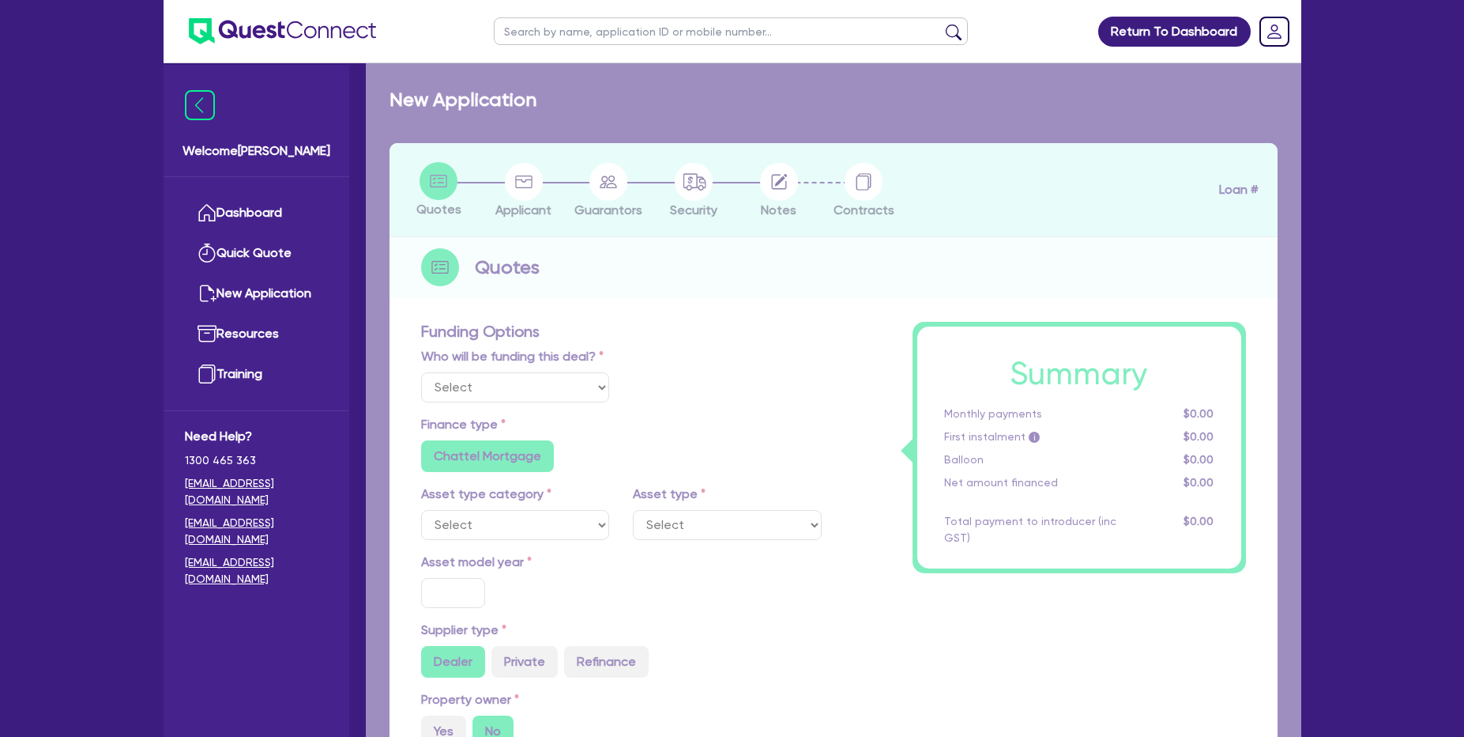
type input "8"
type input "7,092.36"
type input "8.5"
radio input "true"
radio input "false"
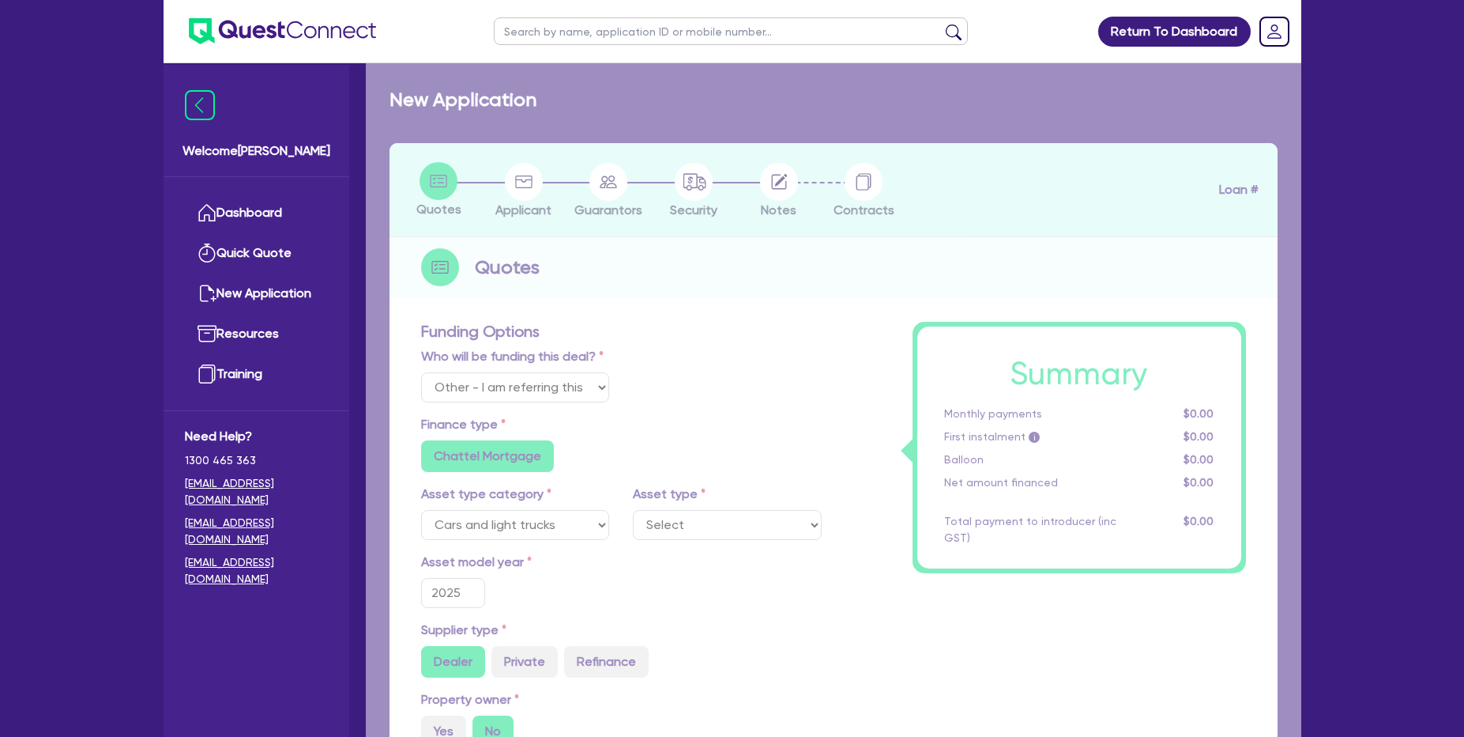
select select "PASSENGER_VEHICLES"
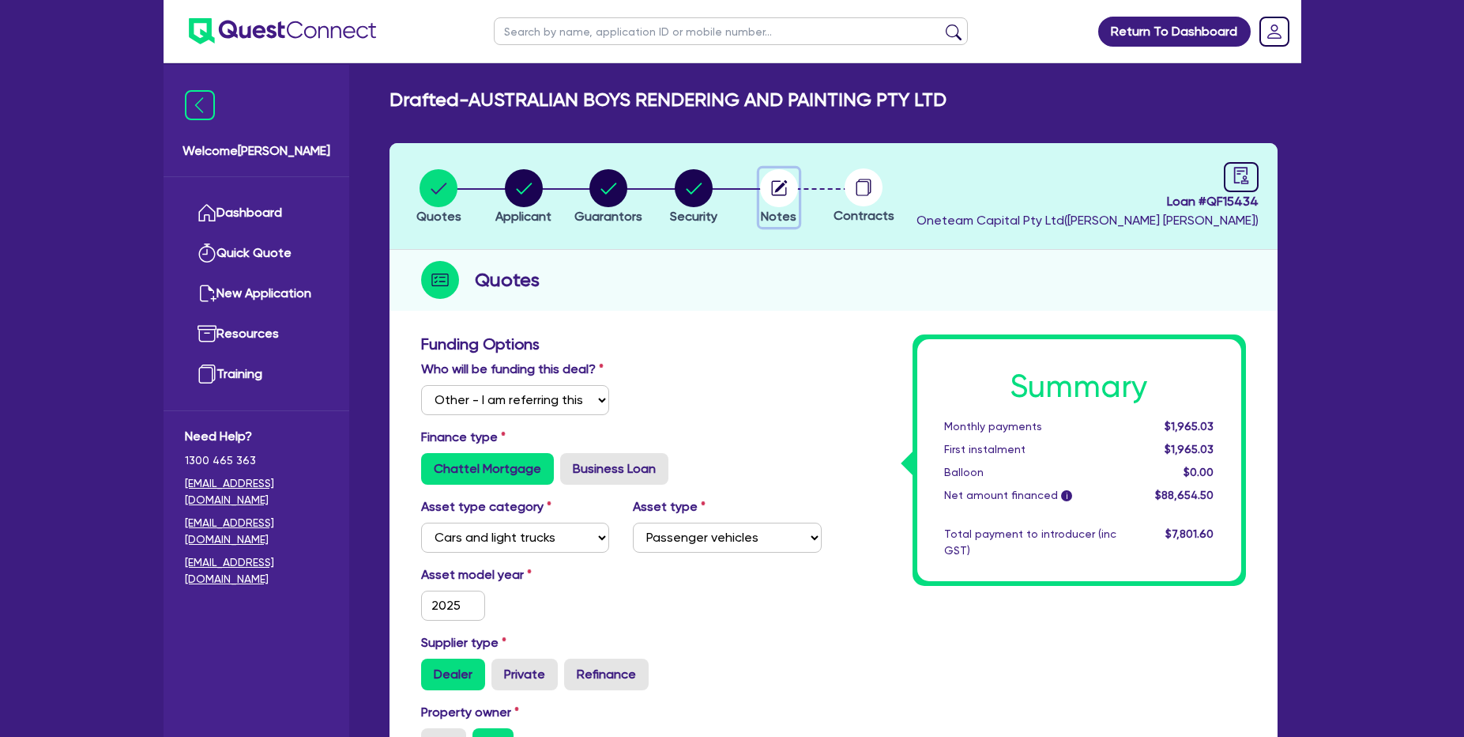
click at [782, 194] on icon "button" at bounding box center [778, 187] width 15 height 15
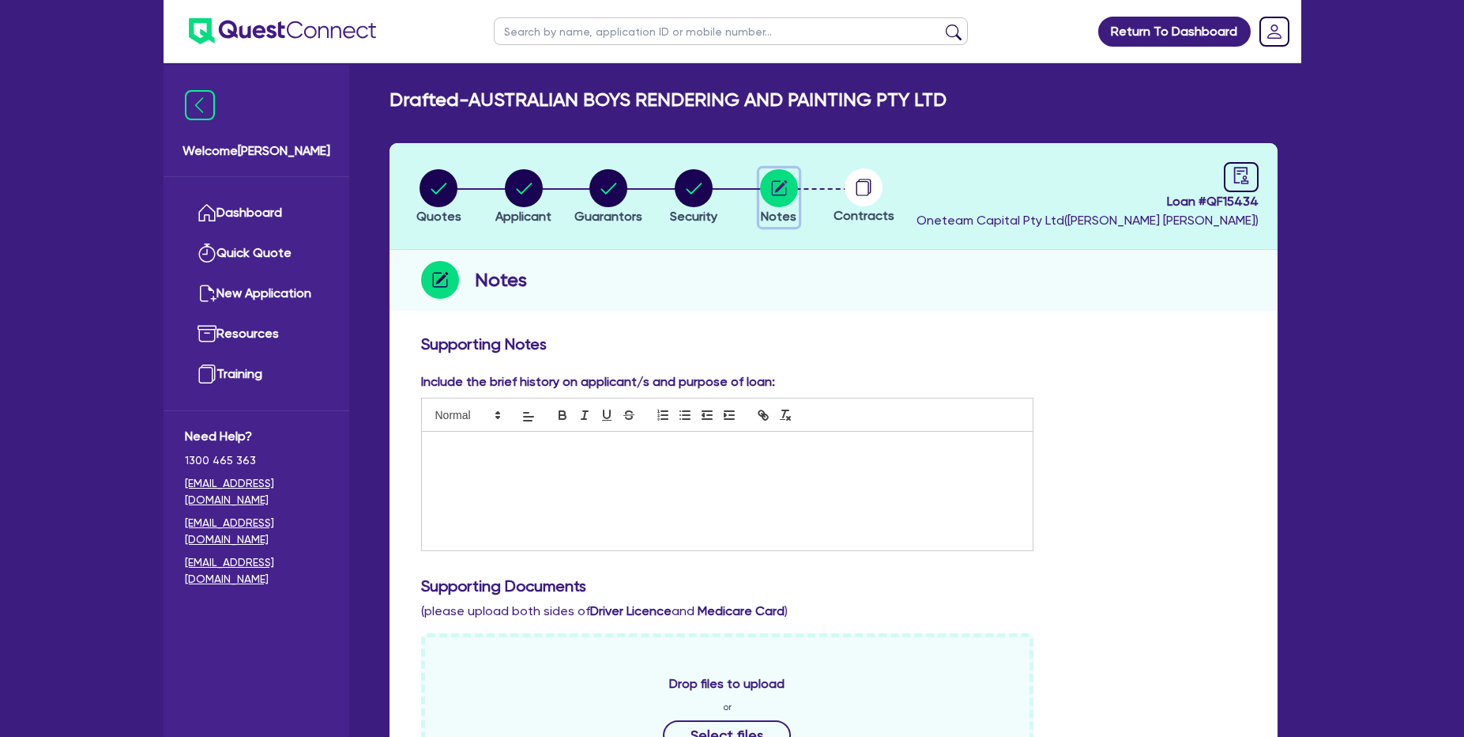
scroll to position [585, 0]
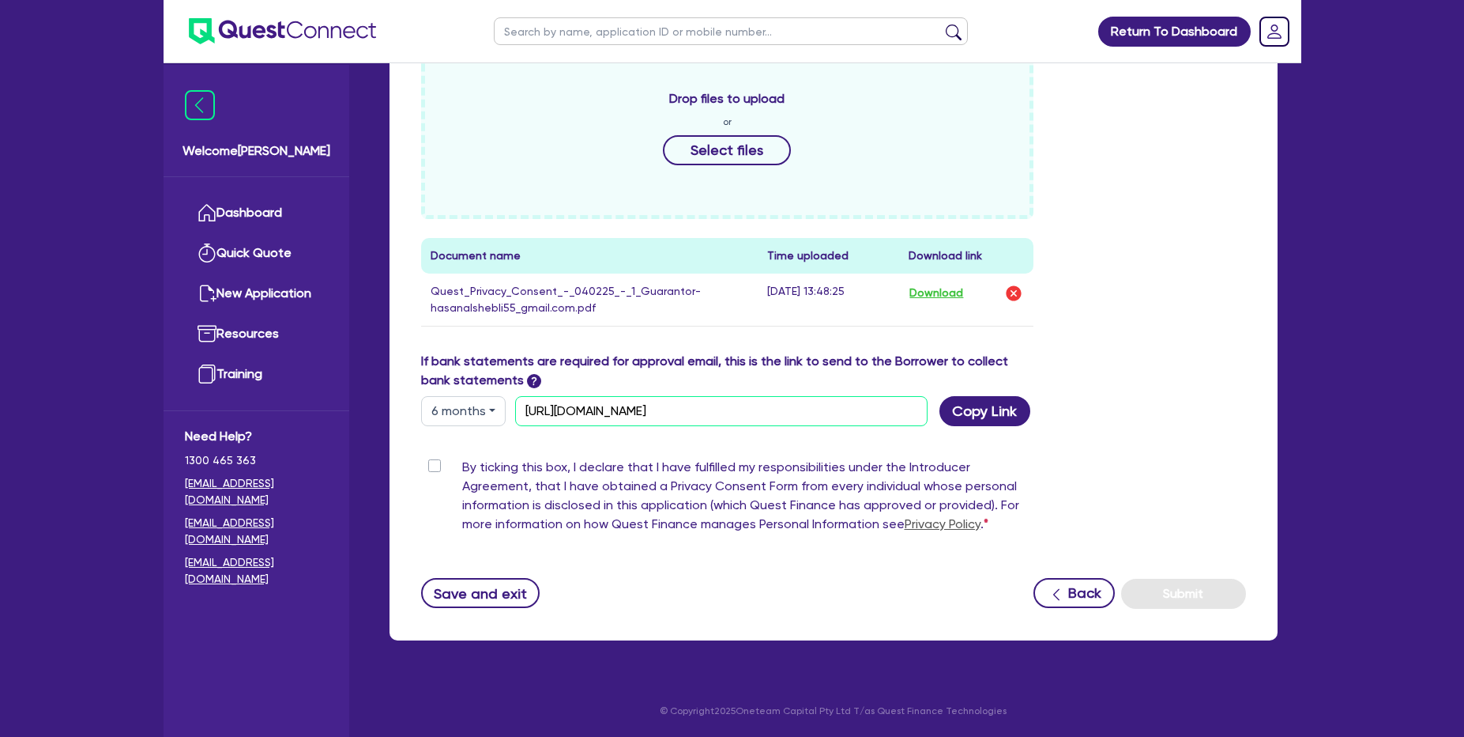
drag, startPoint x: 778, startPoint y: 411, endPoint x: 831, endPoint y: 413, distance: 52.2
click at [831, 413] on input "https://scv.bankstatements.com.au/QUST-QF15434" at bounding box center [721, 411] width 413 height 30
click at [736, 410] on input "https://scv.bankstatements.com.au/QUST-QF15434" at bounding box center [721, 411] width 413 height 30
drag, startPoint x: 743, startPoint y: 415, endPoint x: 833, endPoint y: 414, distance: 90.1
click at [833, 414] on input "https://scv.bankstatements.com.au/QUST-QF15434" at bounding box center [721, 411] width 413 height 30
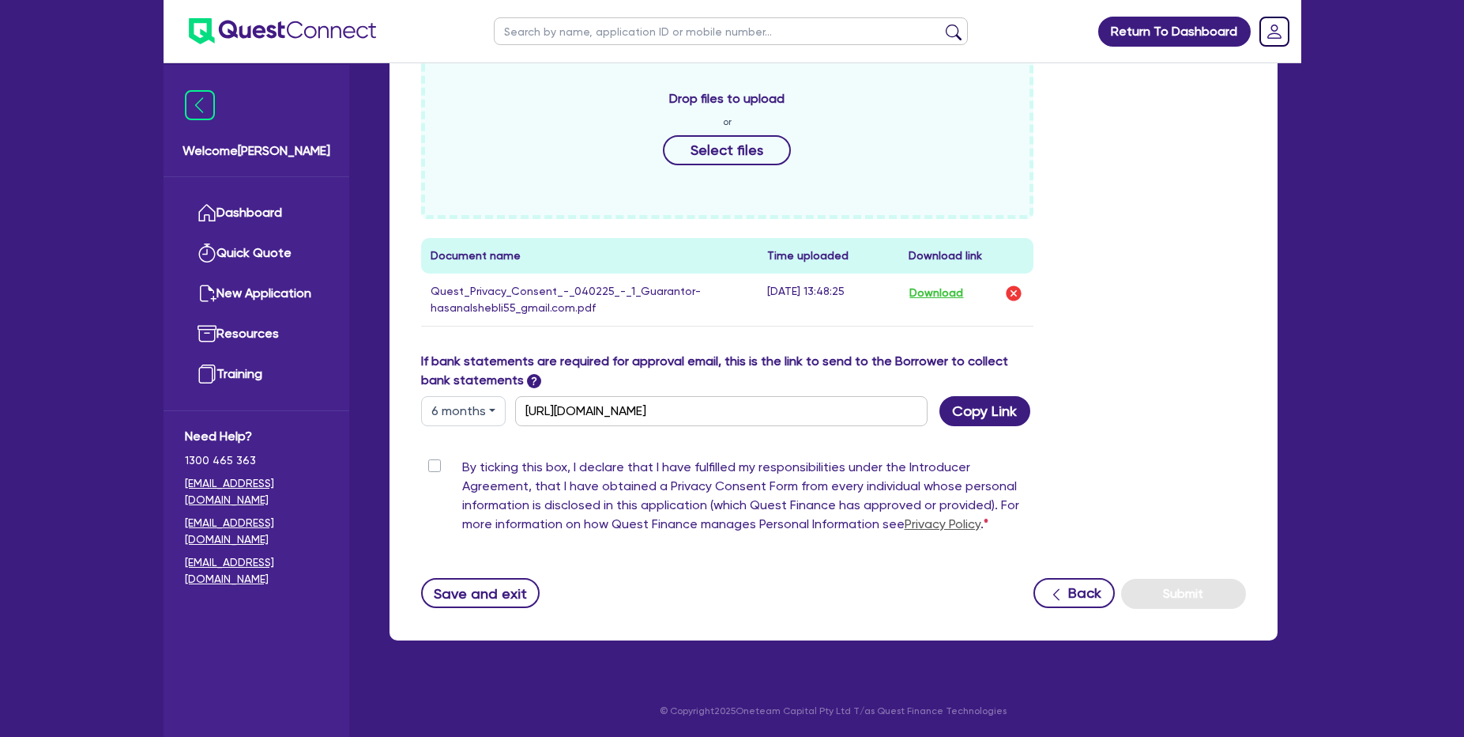
click at [1124, 141] on div "Drop files to upload or Select files Document name Time uploaded Download link …" at bounding box center [833, 199] width 849 height 303
